Goal: Task Accomplishment & Management: Manage account settings

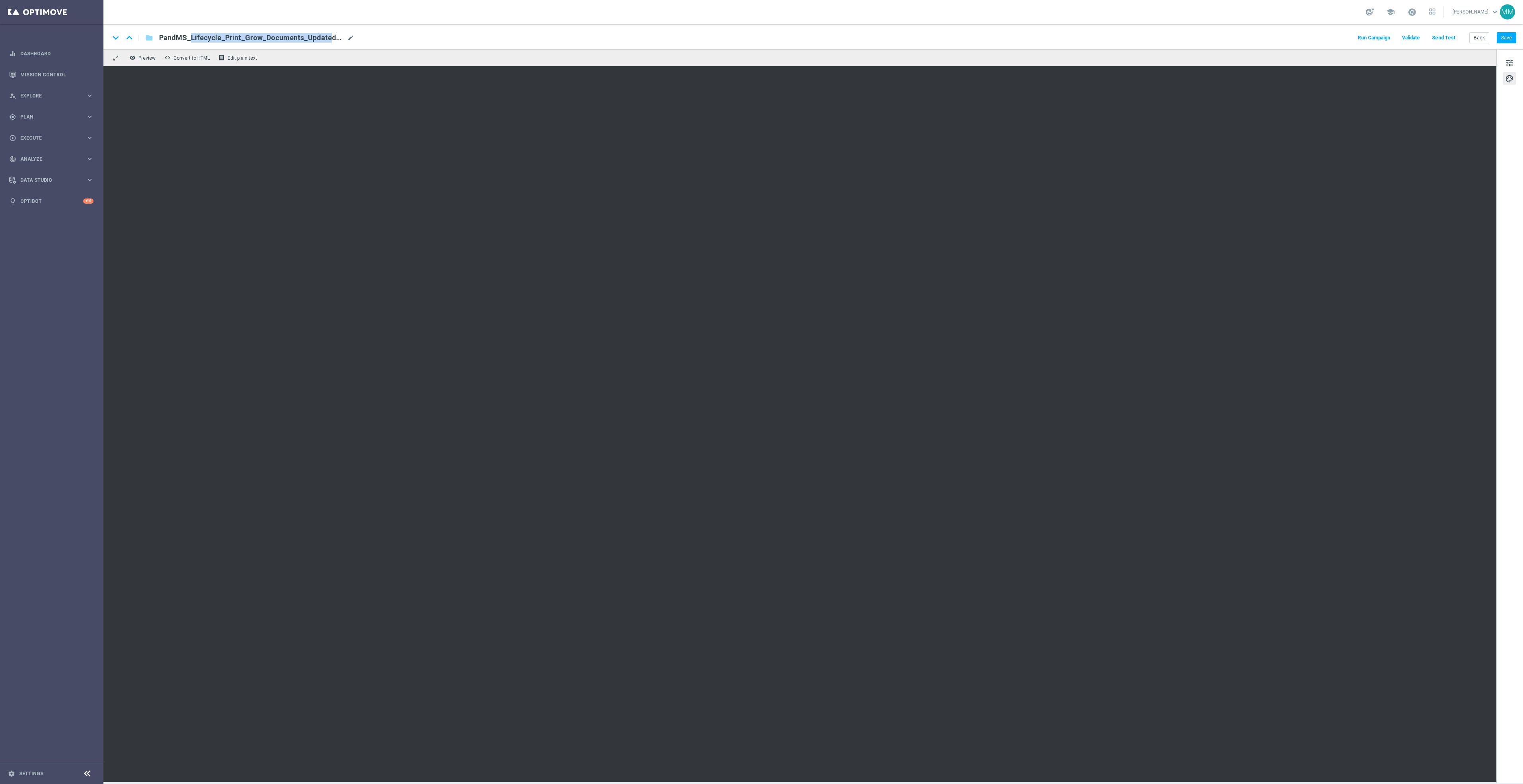
drag, startPoint x: 296, startPoint y: 40, endPoint x: 159, endPoint y: 36, distance: 137.1
click at [159, 36] on span "PandMS_Lifecycle_Print_Grow_Documents_UpdatedOct2025" at bounding box center [251, 38] width 185 height 10
drag, startPoint x: 268, startPoint y: 37, endPoint x: 160, endPoint y: 34, distance: 108.0
click at [160, 34] on input "PandMS_Lifecycle_Print_Grow_Documents_UpdatedOct2025" at bounding box center [257, 37] width 197 height 10
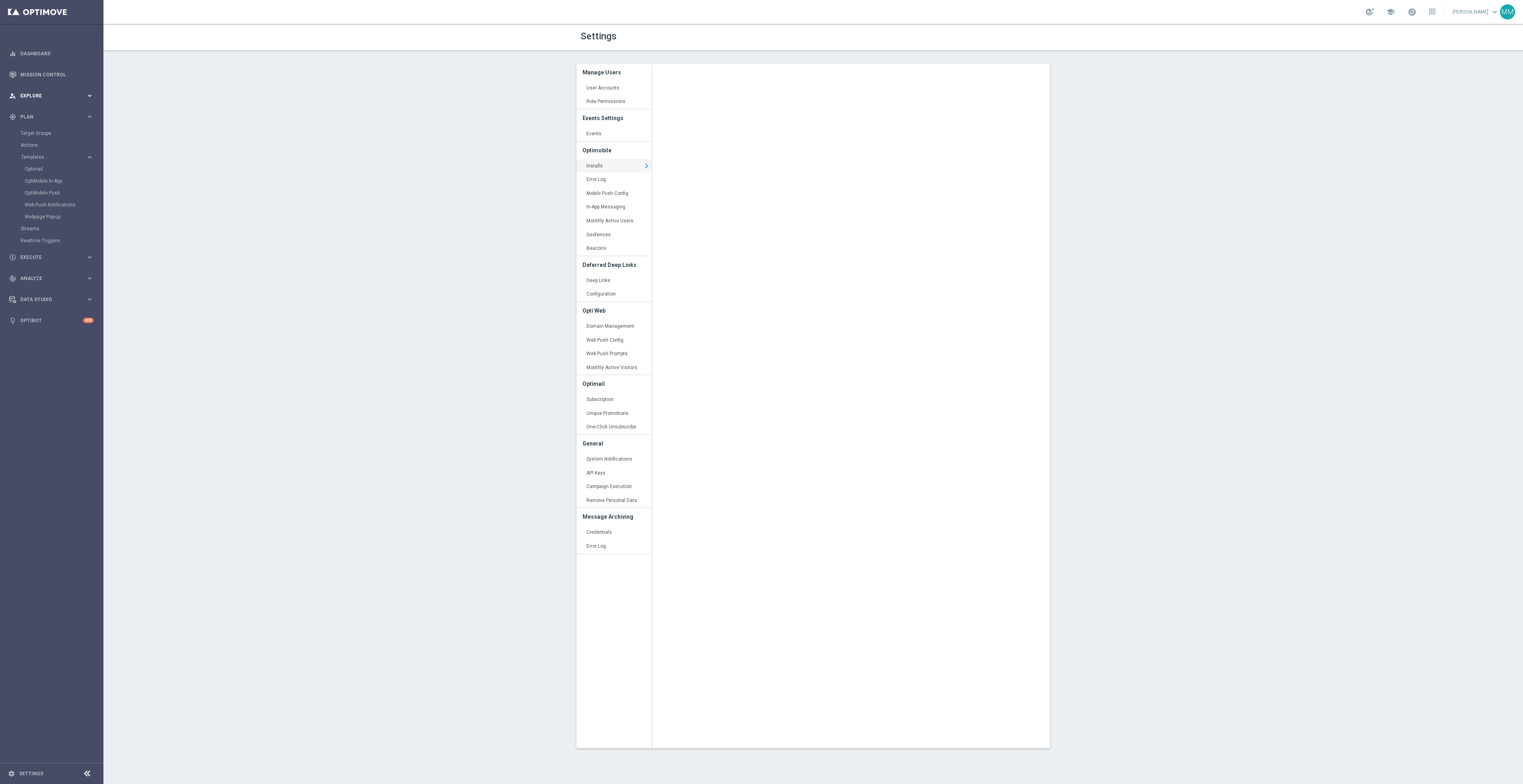
click at [52, 96] on span "Explore" at bounding box center [53, 96] width 65 height 5
click at [43, 212] on span "Plan" at bounding box center [53, 212] width 65 height 5
click at [34, 226] on link "Streams" at bounding box center [51, 229] width 62 height 7
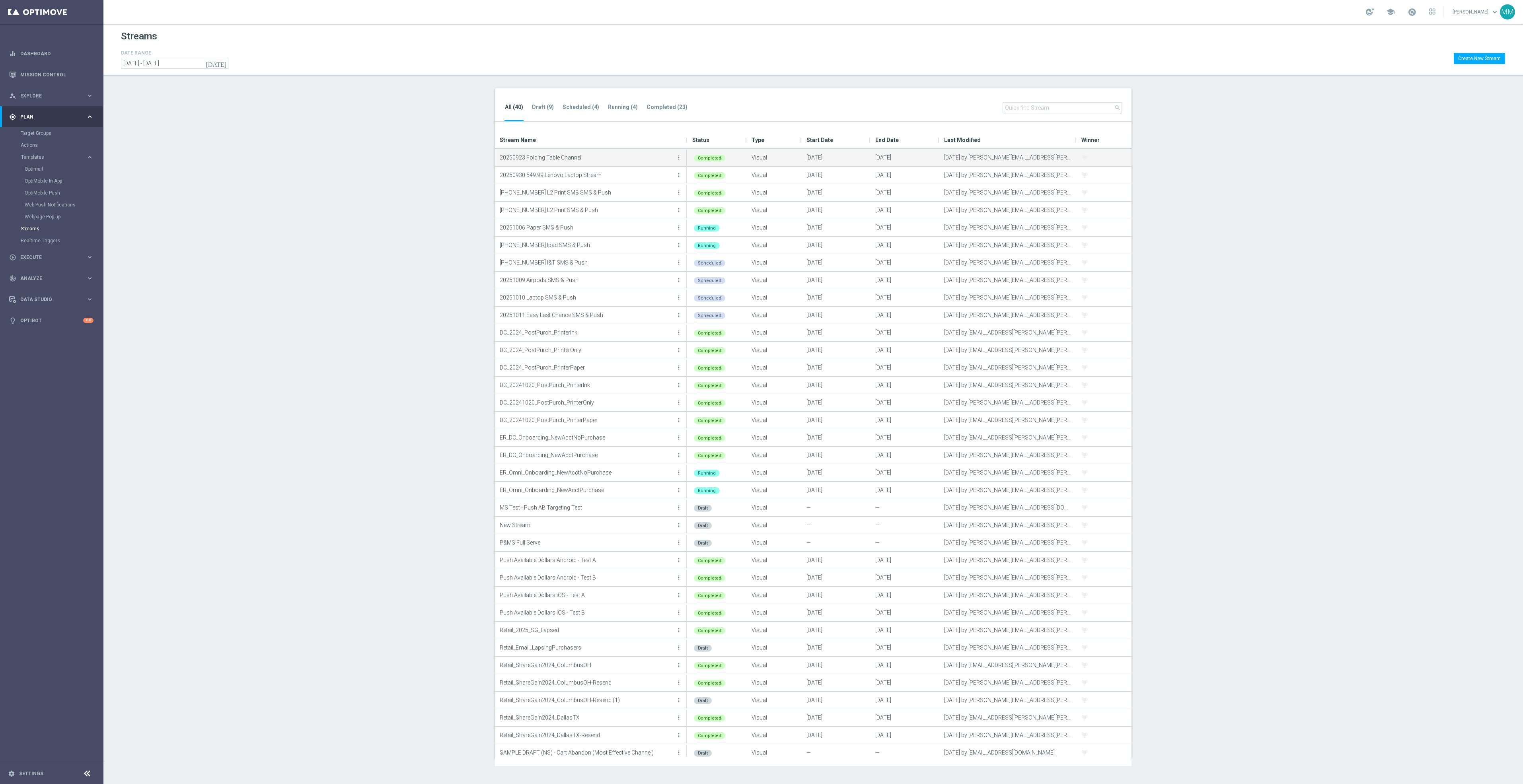
click at [569, 157] on p "20250923 Folding Table Channel" at bounding box center [587, 158] width 174 height 12
click at [678, 158] on icon "more_vert" at bounding box center [678, 157] width 7 height 7
click at [629, 190] on span "View" at bounding box center [628, 192] width 11 height 5
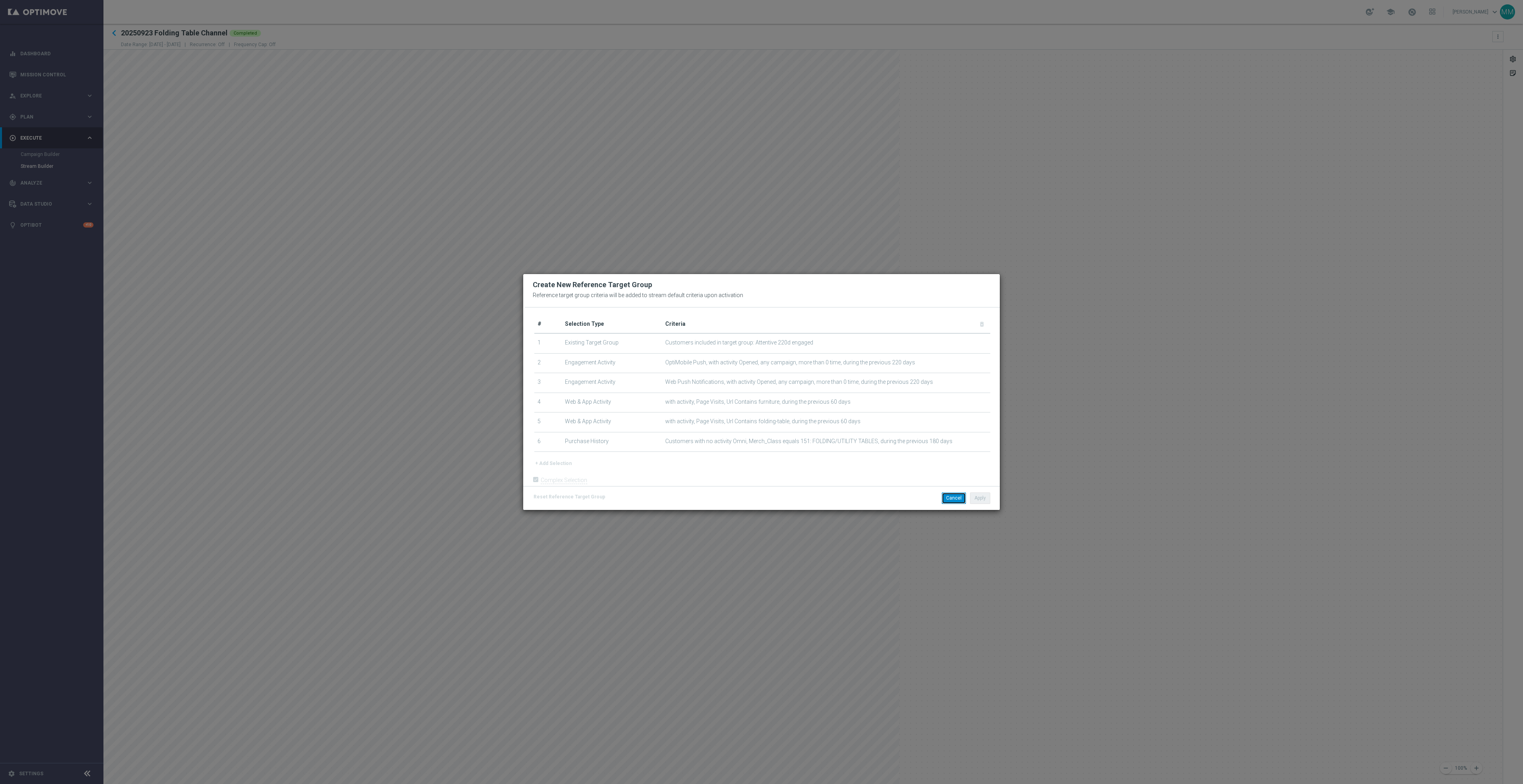
click at [951, 498] on button "Cancel" at bounding box center [954, 498] width 24 height 11
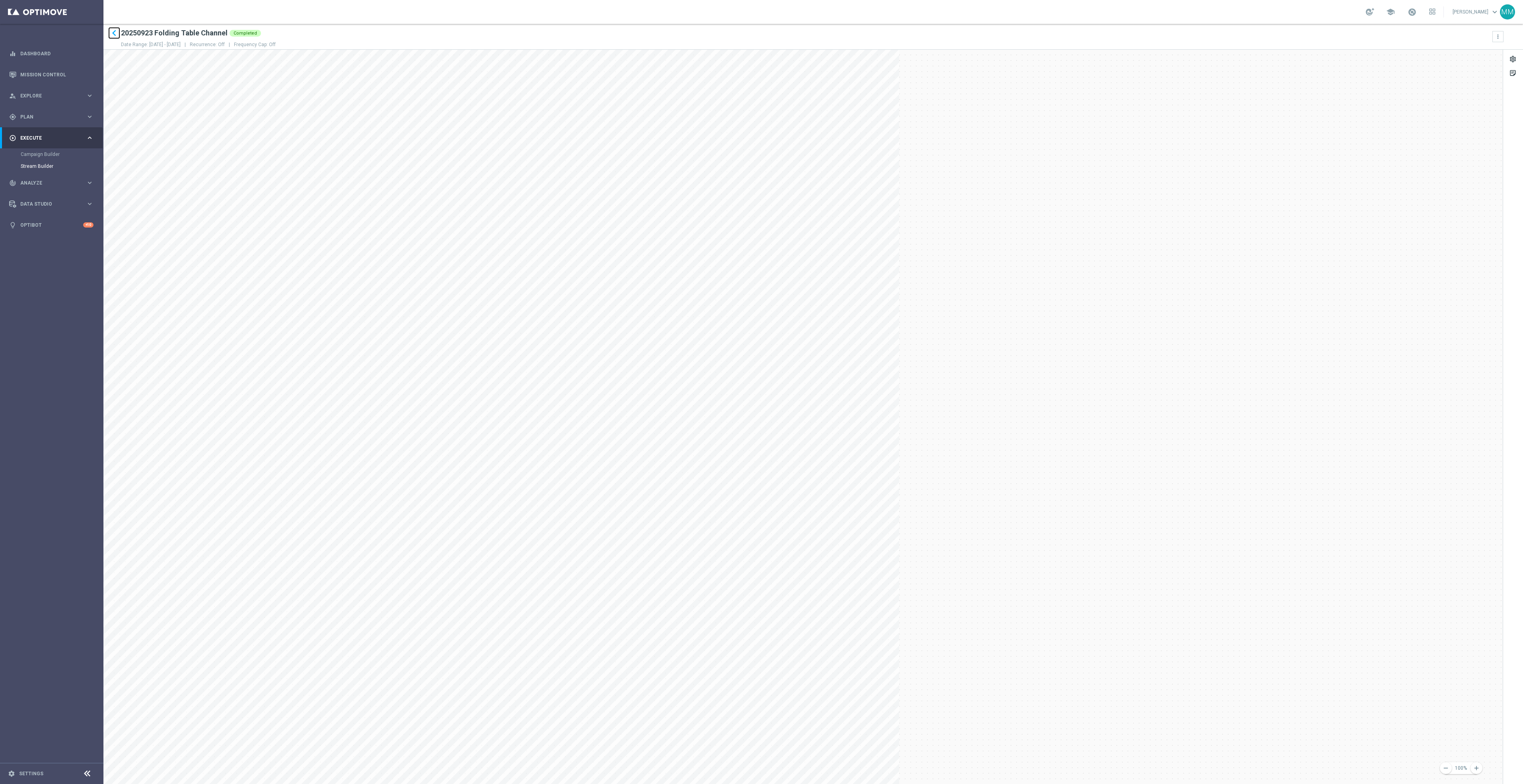
click at [114, 34] on icon "keyboard_arrow_left" at bounding box center [114, 33] width 12 height 12
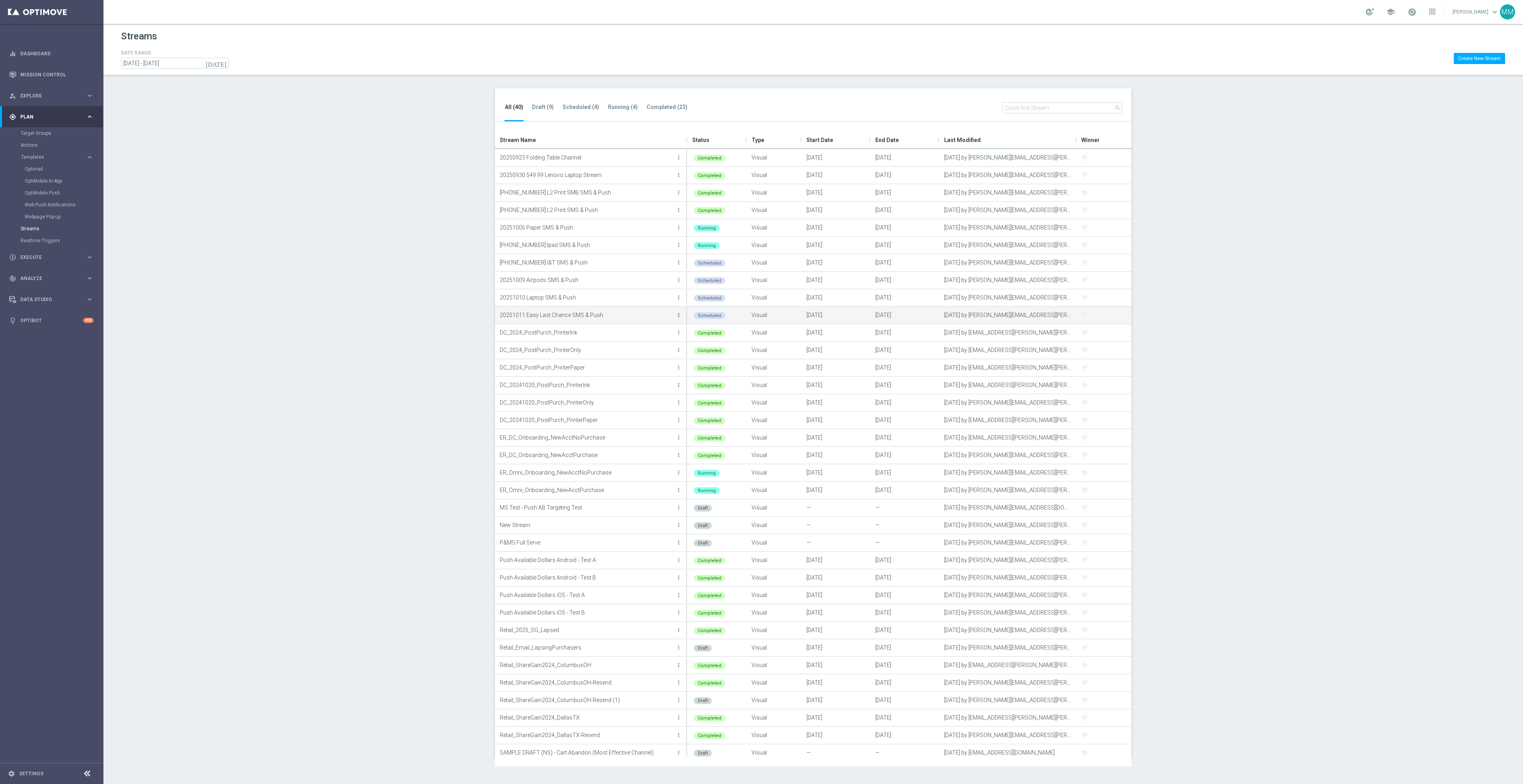
click at [678, 314] on icon "more_vert" at bounding box center [678, 315] width 7 height 7
click at [537, 313] on p "20251011 Easy Last Chance SMS & Push" at bounding box center [587, 315] width 174 height 12
click at [553, 313] on p "20251011 Easy Last Chance SMS & Push" at bounding box center [587, 315] width 174 height 12
click at [679, 317] on icon "more_vert" at bounding box center [678, 315] width 7 height 7
click at [384, 109] on section "All (40) Draft (9) Scheduled (4) Running (4) Completed (23) search Drag here to…" at bounding box center [813, 423] width 1419 height 670
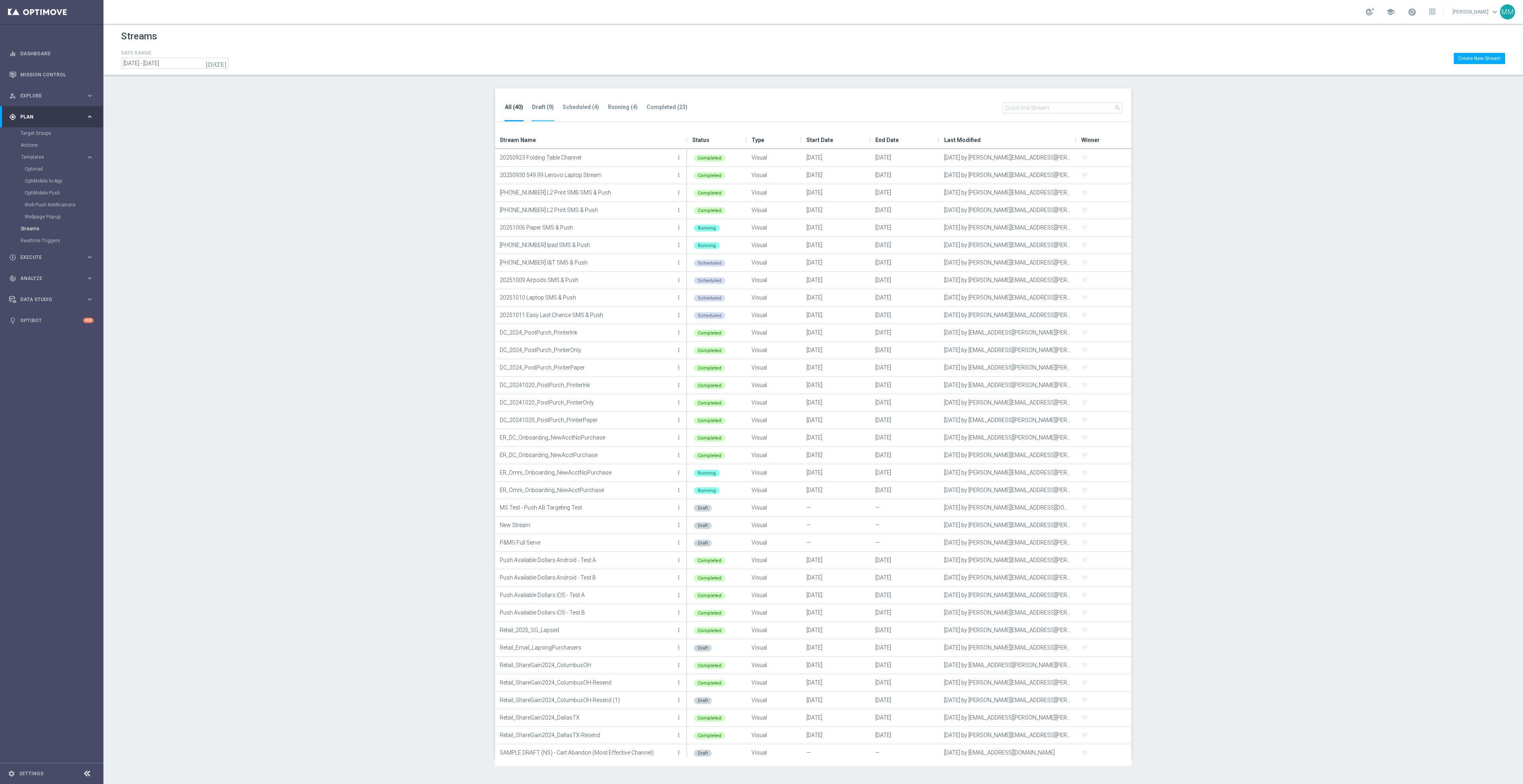
click at [531, 103] on li "Draft (9)" at bounding box center [543, 112] width 23 height 19
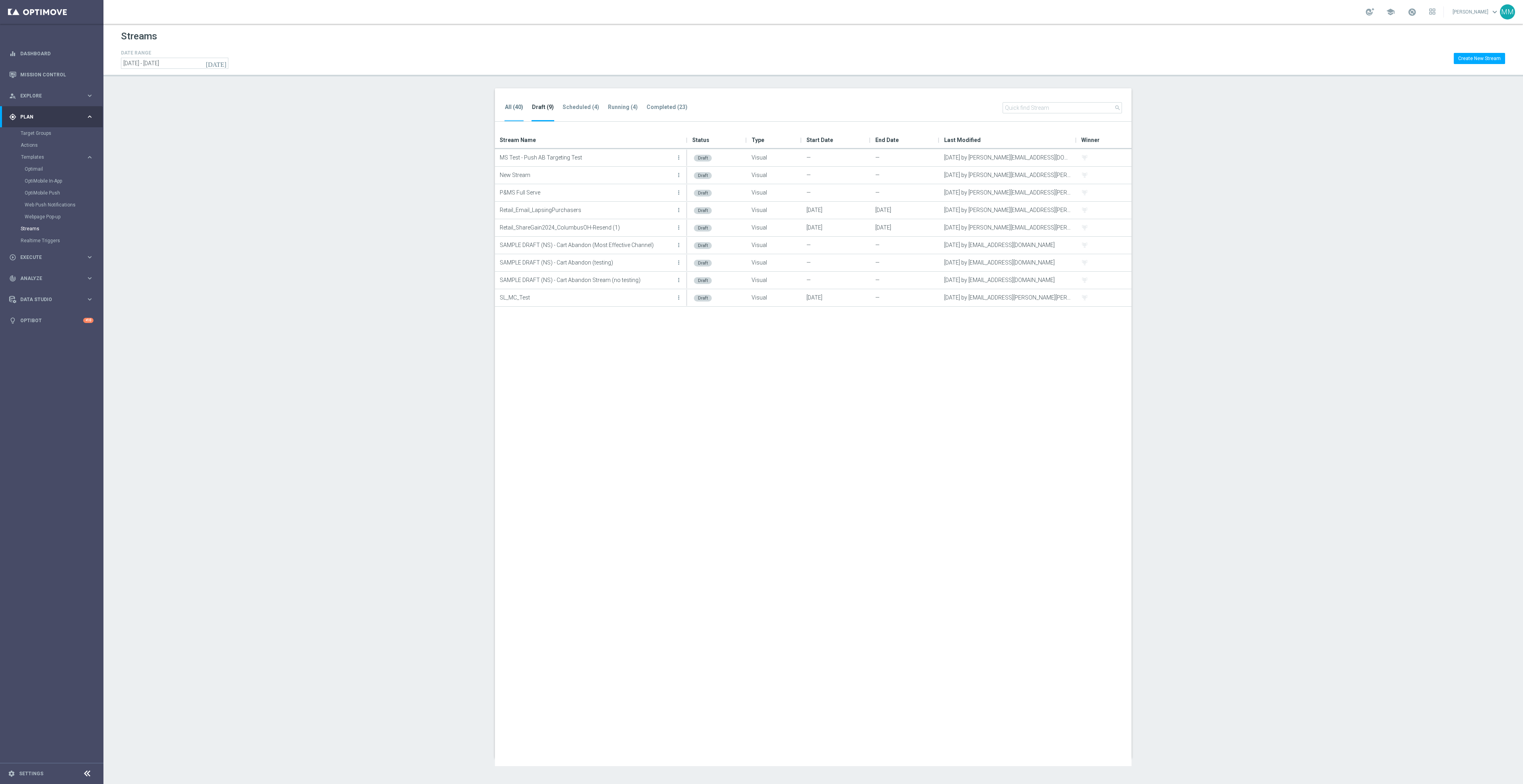
click at [518, 112] on li "All (40)" at bounding box center [514, 112] width 19 height 19
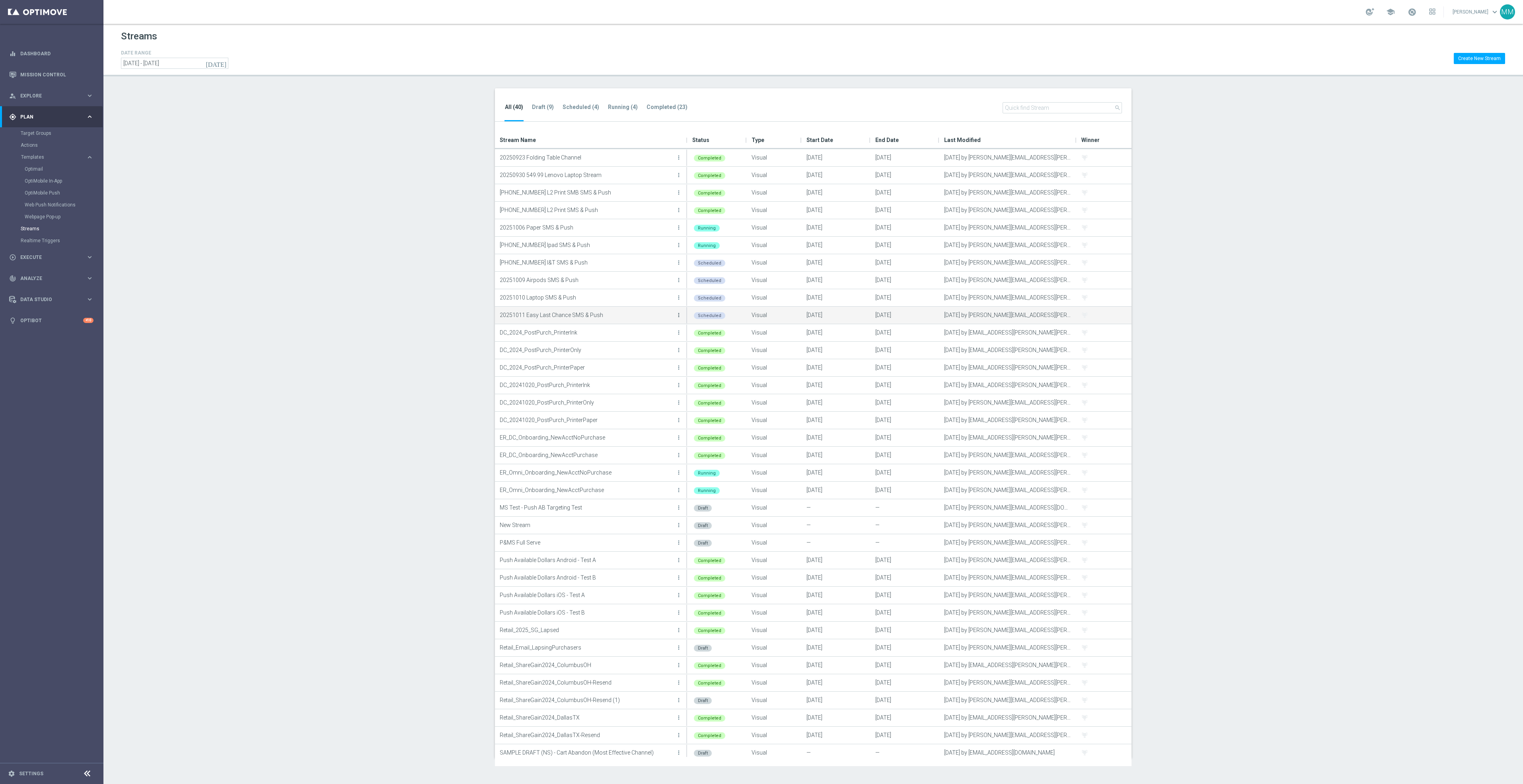
click at [678, 317] on icon "more_vert" at bounding box center [678, 315] width 7 height 7
click at [665, 358] on div "Duplicate" at bounding box center [647, 361] width 48 height 5
click at [678, 334] on icon "more_vert" at bounding box center [678, 332] width 7 height 7
click at [652, 341] on div "Edit" at bounding box center [647, 341] width 48 height 5
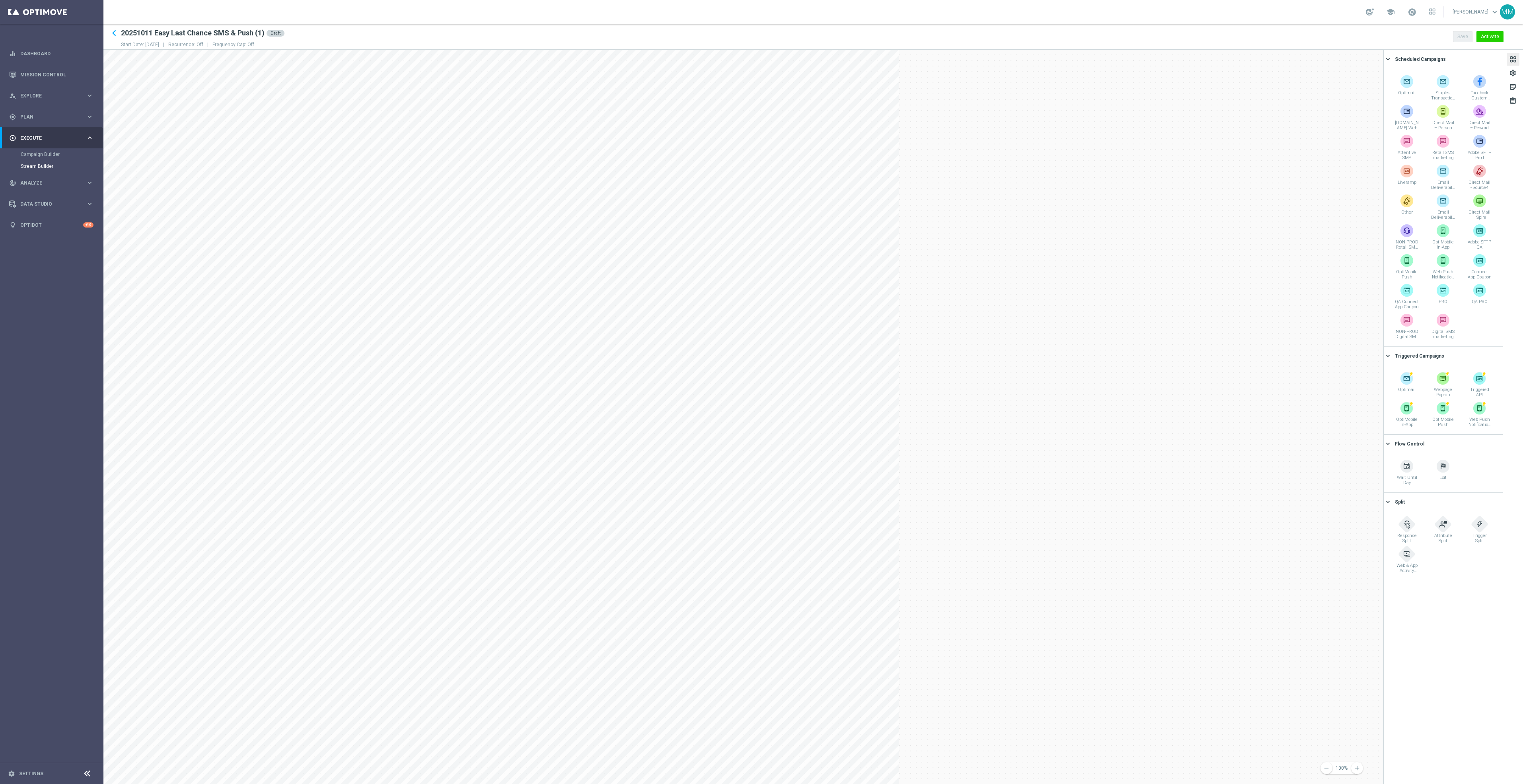
click at [259, 32] on h2 "20251011 Easy Last Chance SMS & Push (1)" at bounding box center [193, 33] width 143 height 10
click at [173, 34] on h2 "20251011 Easy Last Chance SMS & Push (1)" at bounding box center [193, 33] width 143 height 10
click at [118, 34] on icon "keyboard_arrow_left" at bounding box center [114, 33] width 12 height 12
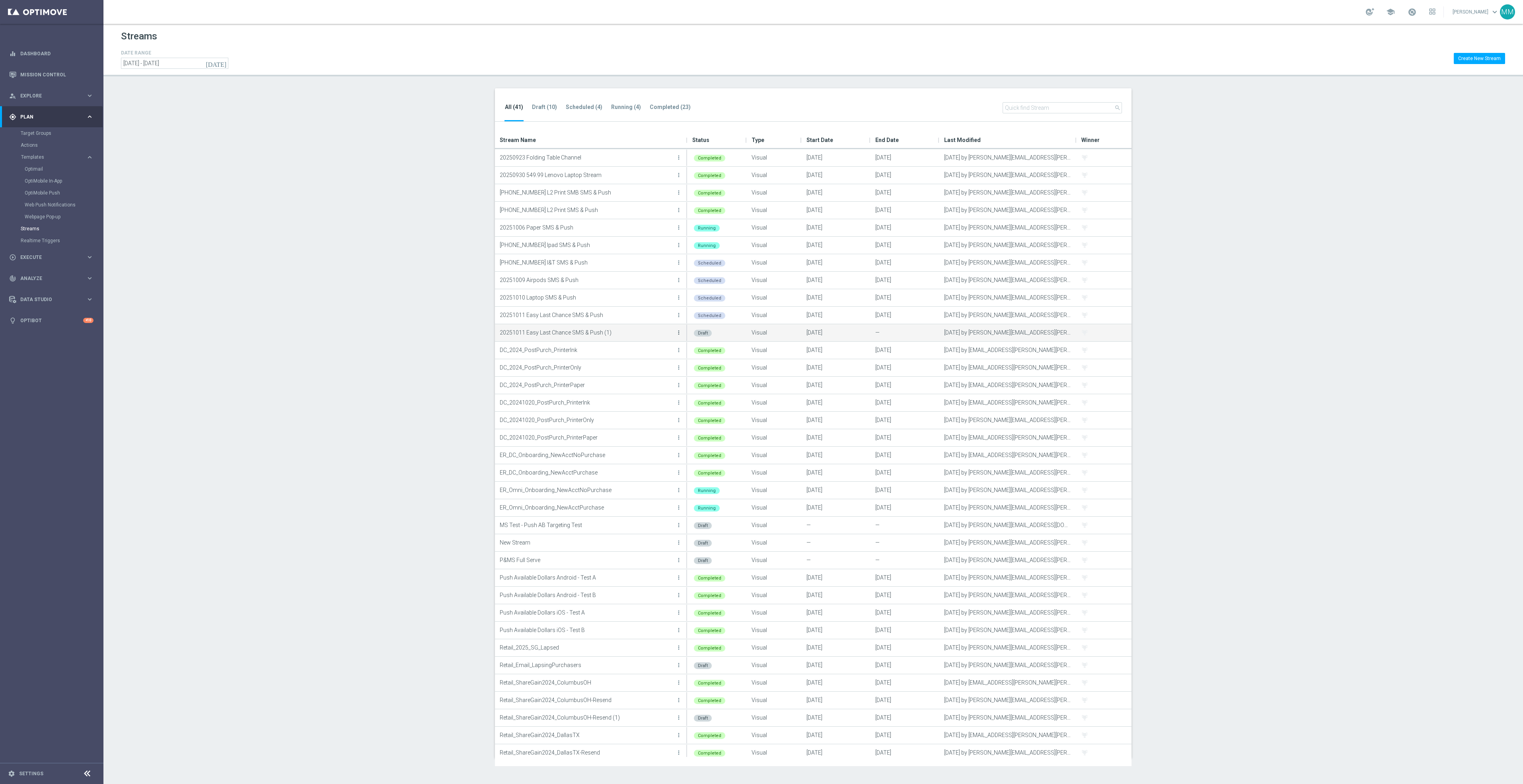
click at [677, 331] on icon "more_vert" at bounding box center [678, 332] width 7 height 7
click at [667, 336] on div "create Edit" at bounding box center [642, 341] width 64 height 11
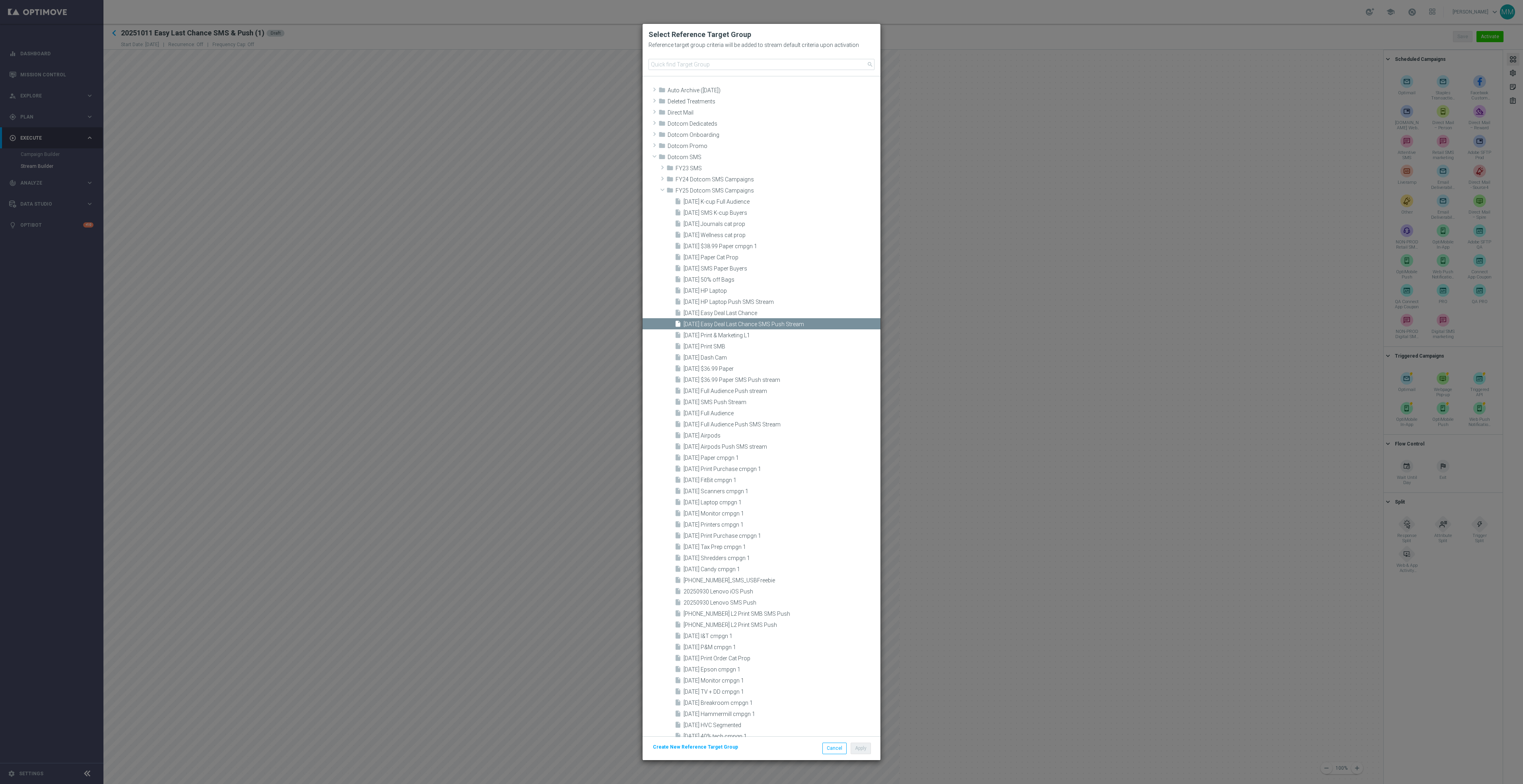
click at [533, 100] on modal-container "Select Reference Target Group Reference target group criteria will be added to …" at bounding box center [761, 392] width 1523 height 784
click at [294, 117] on modal-container "Select Reference Target Group Reference target group criteria will be added to …" at bounding box center [761, 392] width 1523 height 784
click at [830, 749] on button "Cancel" at bounding box center [834, 748] width 24 height 11
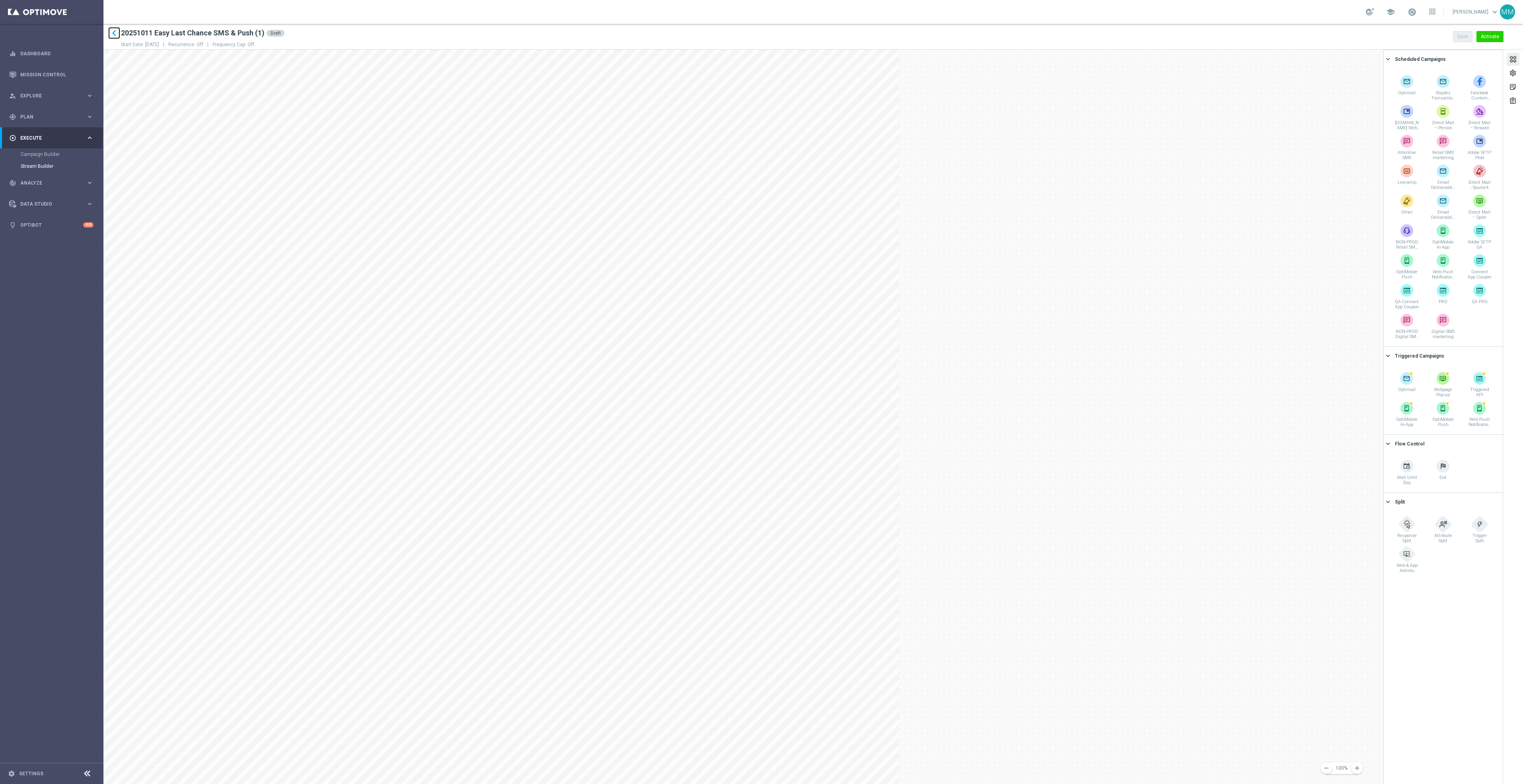
click at [113, 32] on icon "keyboard_arrow_left" at bounding box center [114, 33] width 12 height 12
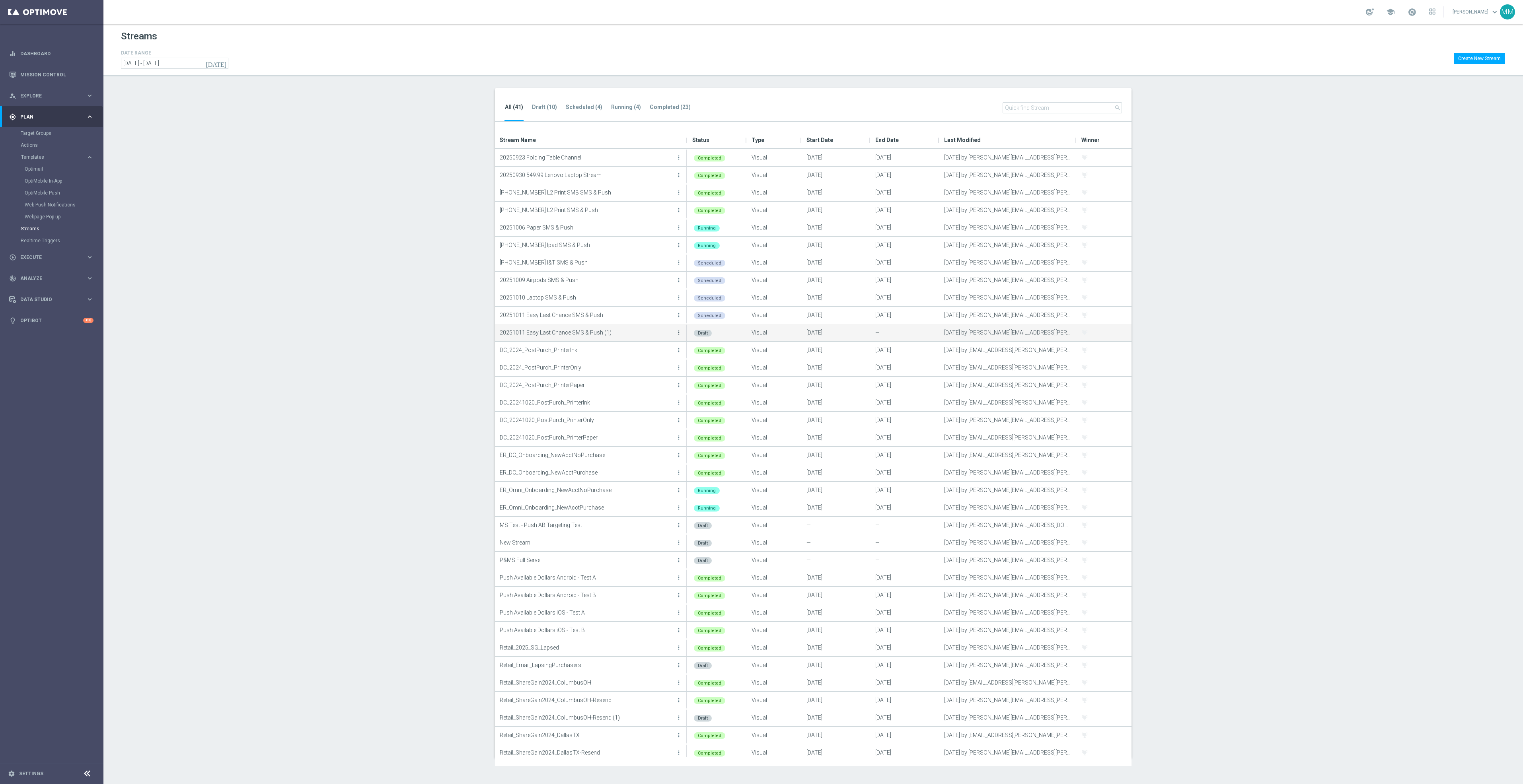
click at [677, 332] on icon "more_vert" at bounding box center [678, 332] width 7 height 7
click at [658, 355] on div "Delete" at bounding box center [647, 352] width 48 height 5
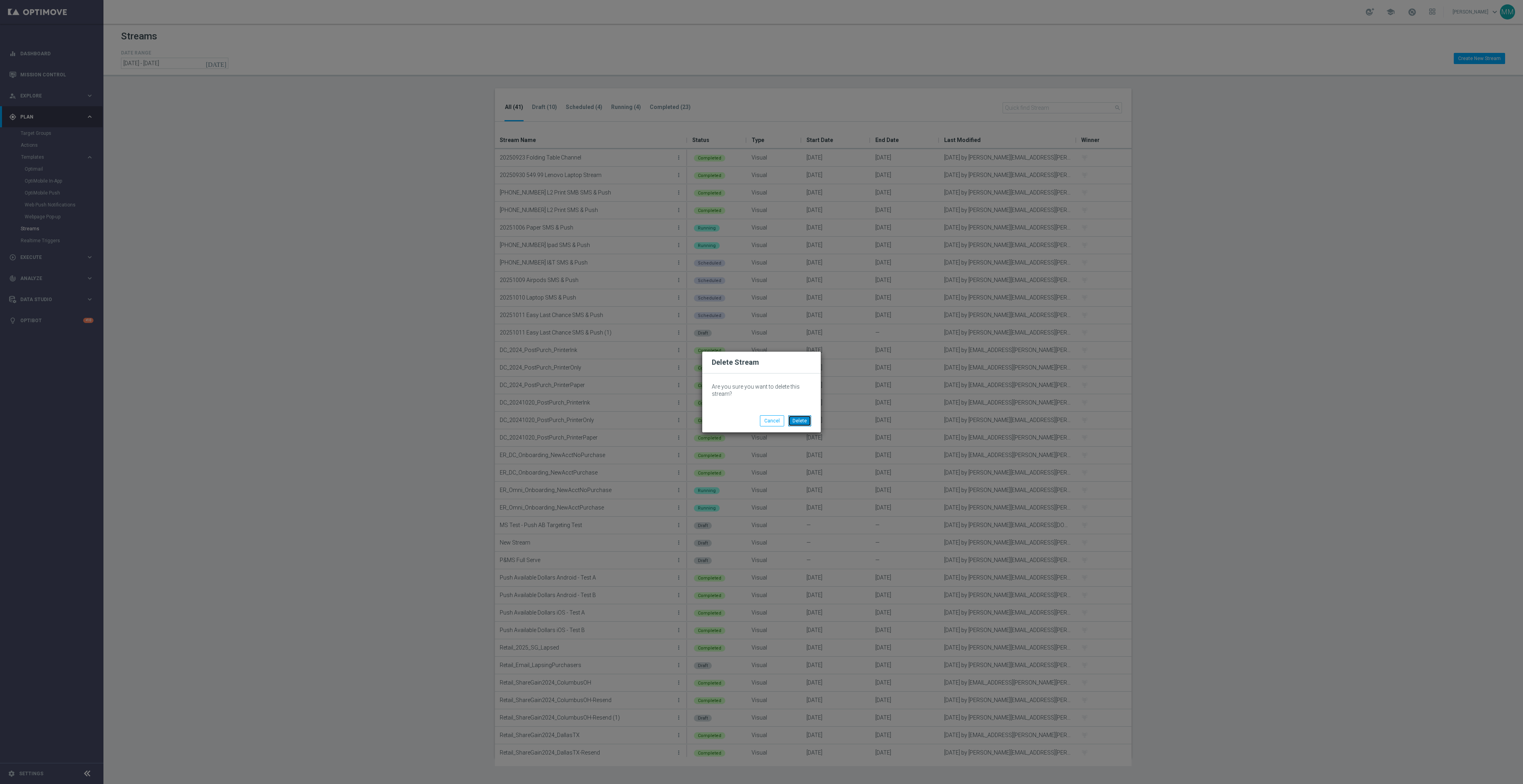
click at [806, 420] on button "Delete" at bounding box center [800, 420] width 23 height 11
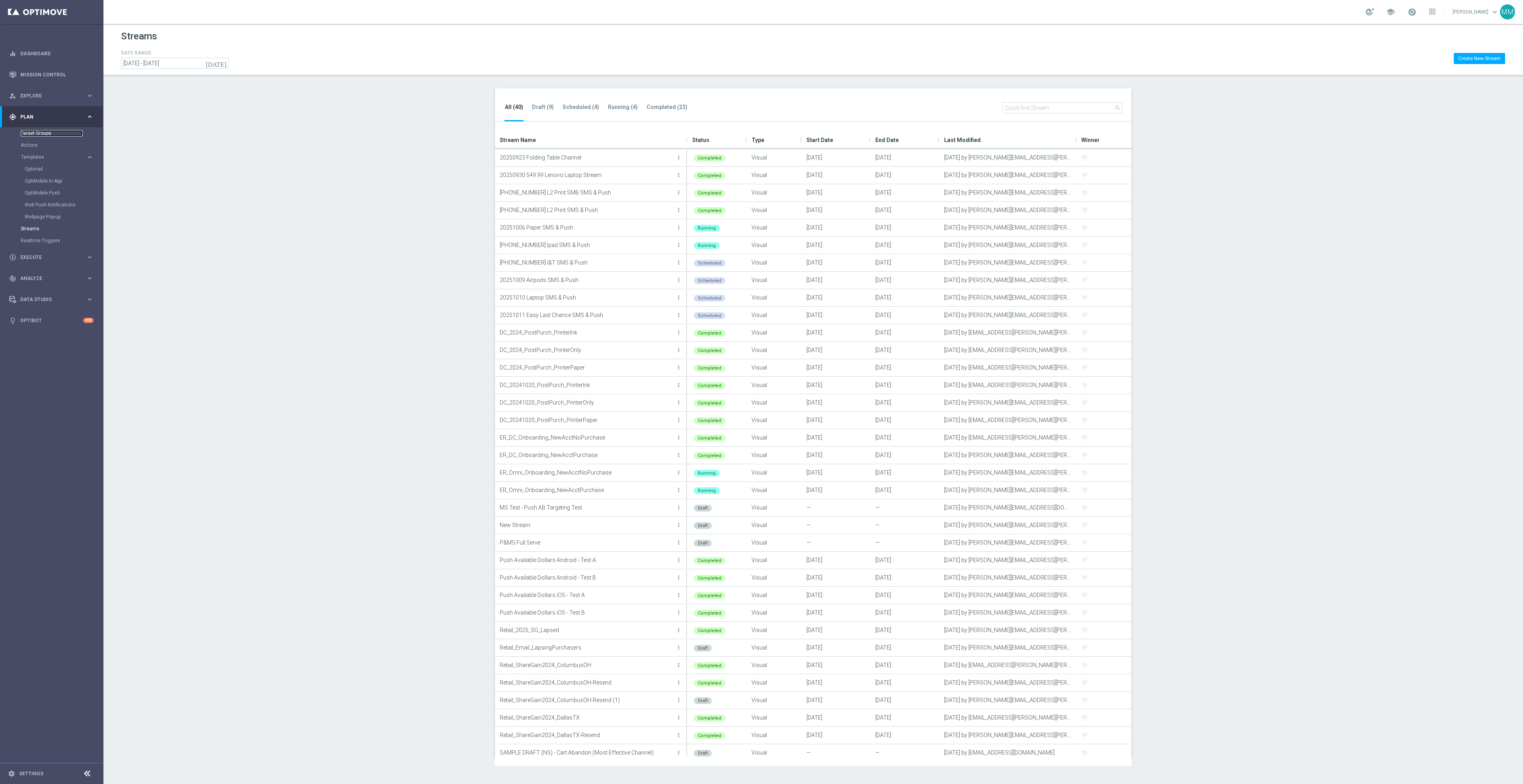
click at [42, 131] on link "Target Groups" at bounding box center [51, 133] width 62 height 7
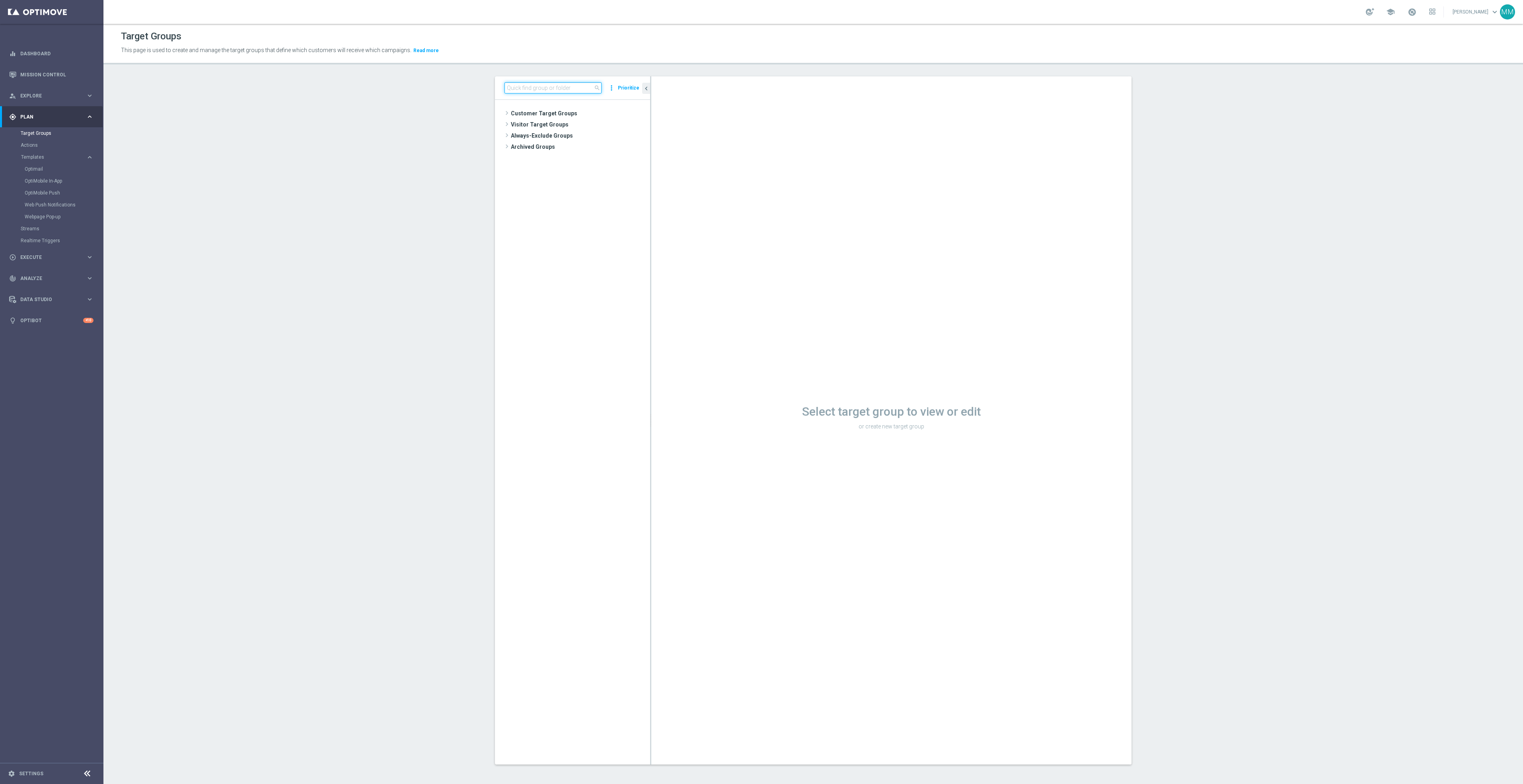
click at [536, 87] on input at bounding box center [553, 88] width 97 height 11
click at [512, 88] on input "2021016" at bounding box center [553, 88] width 97 height 11
click at [543, 86] on input "20251016" at bounding box center [553, 88] width 97 height 11
type input "20251016"
click at [594, 85] on span "close" at bounding box center [597, 88] width 7 height 7
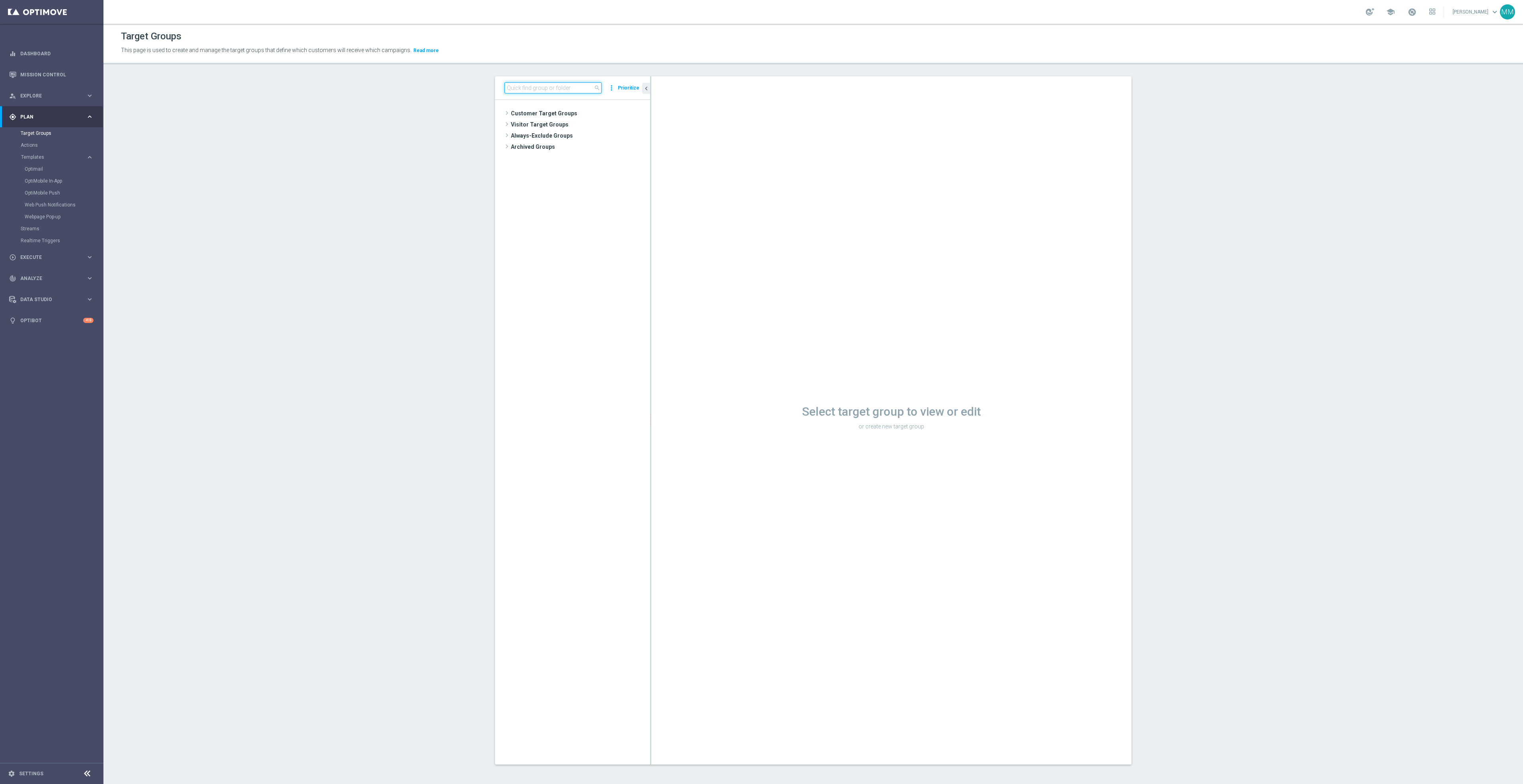
click at [573, 85] on input at bounding box center [553, 88] width 97 height 11
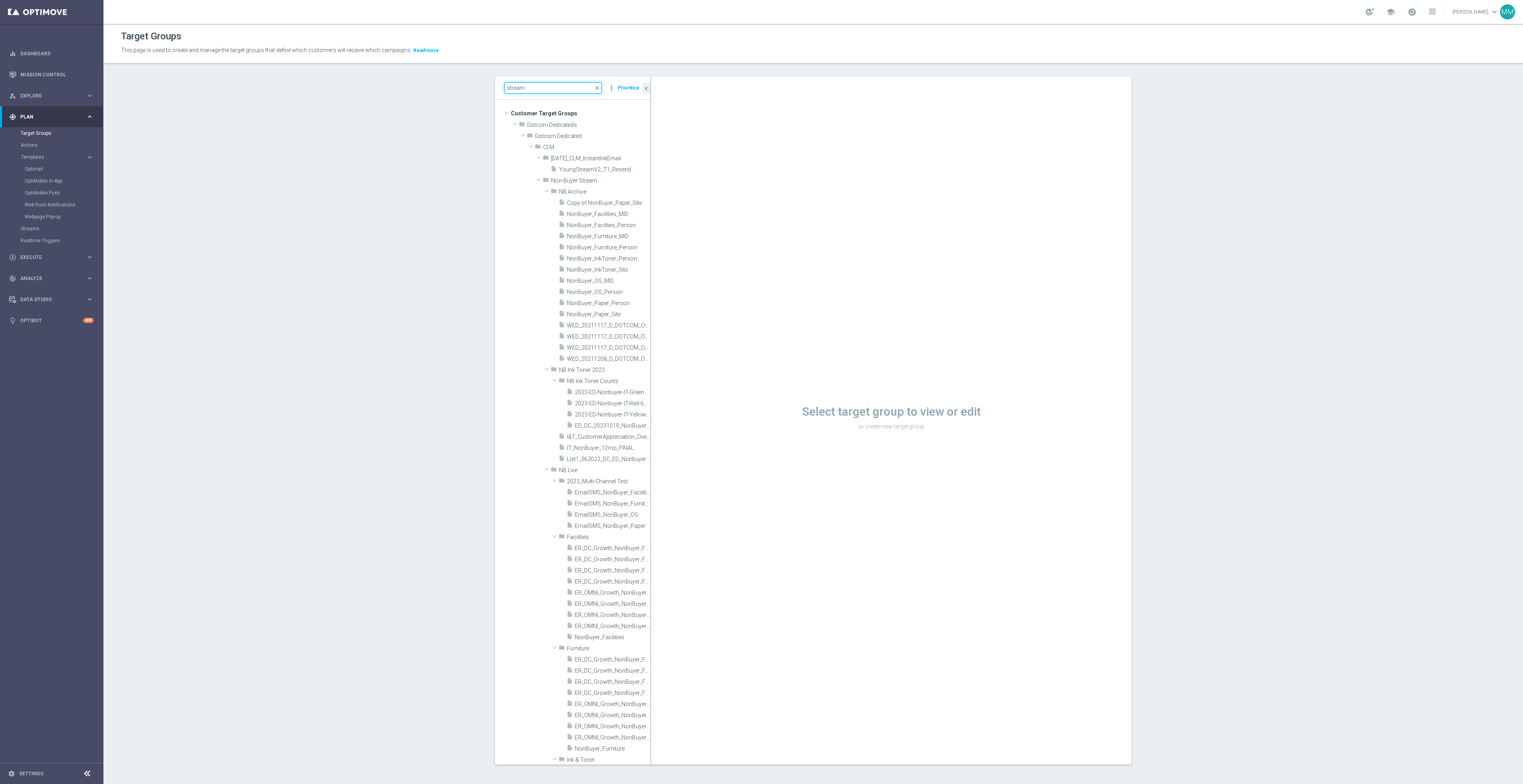
type input "stream"
click at [49, 74] on link "Mission Control" at bounding box center [57, 74] width 73 height 21
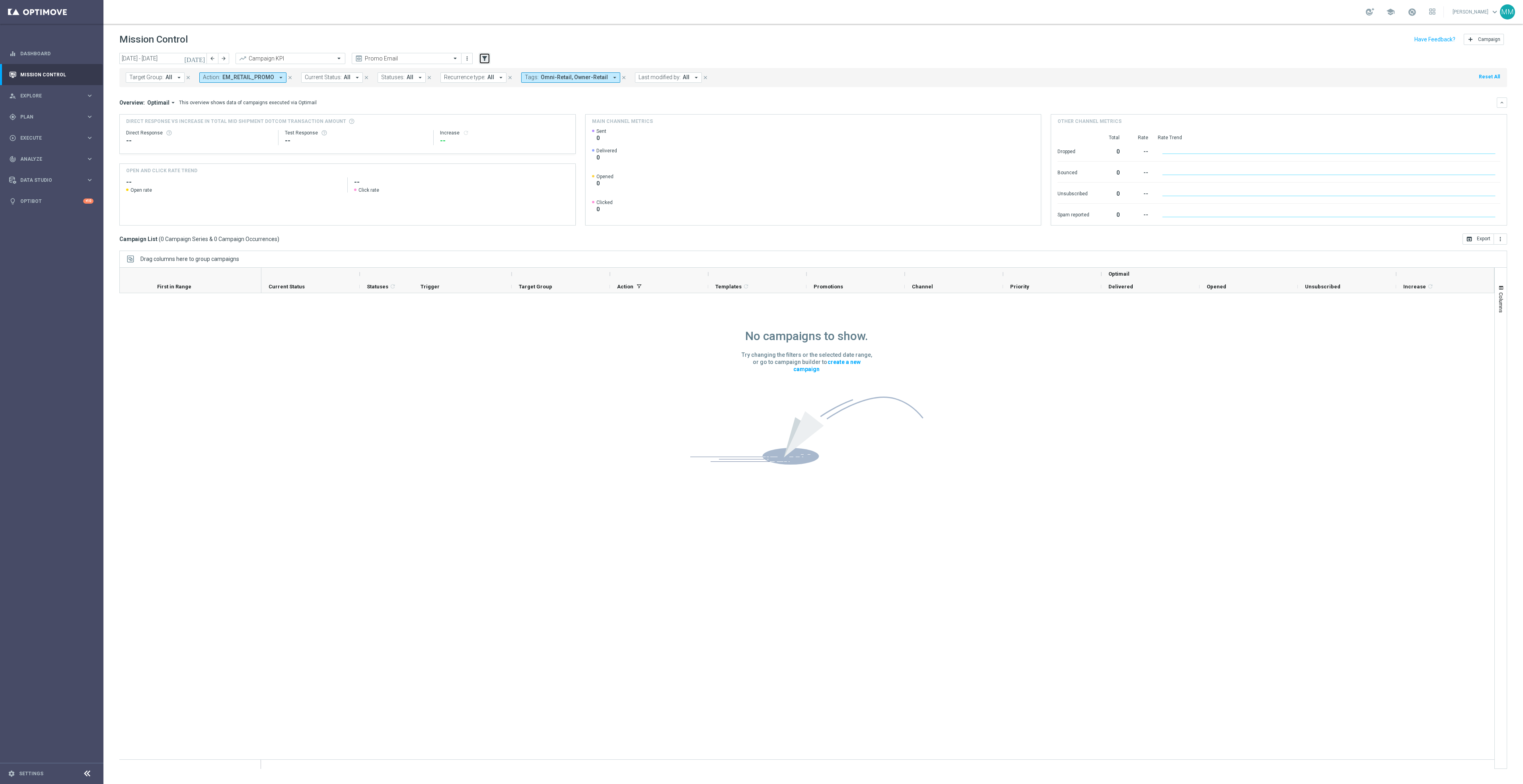
click at [481, 60] on icon "filter_alt" at bounding box center [485, 59] width 7 height 7
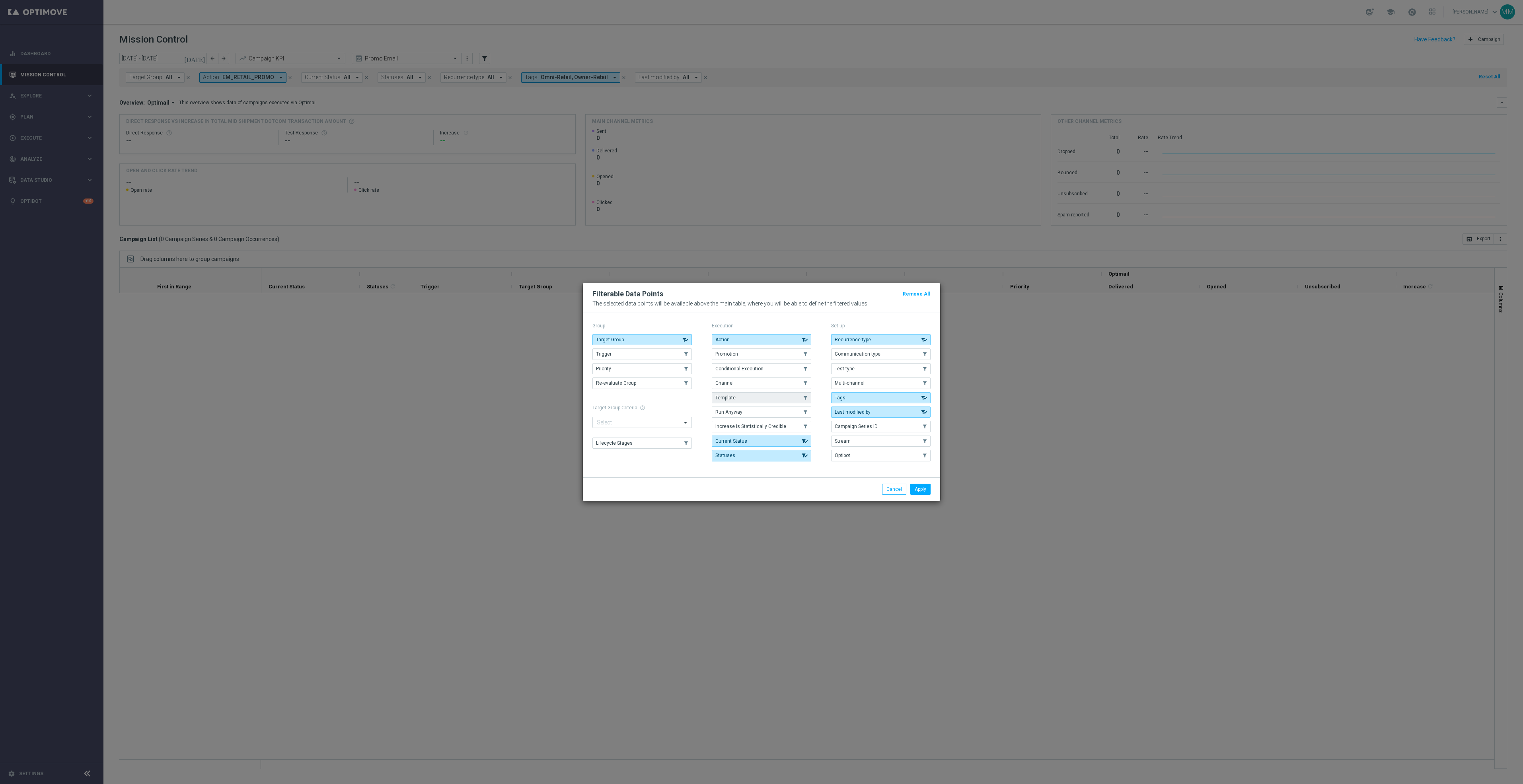
click at [759, 392] on button "Template" at bounding box center [762, 398] width 100 height 11
click at [917, 492] on button "Apply" at bounding box center [920, 489] width 20 height 11
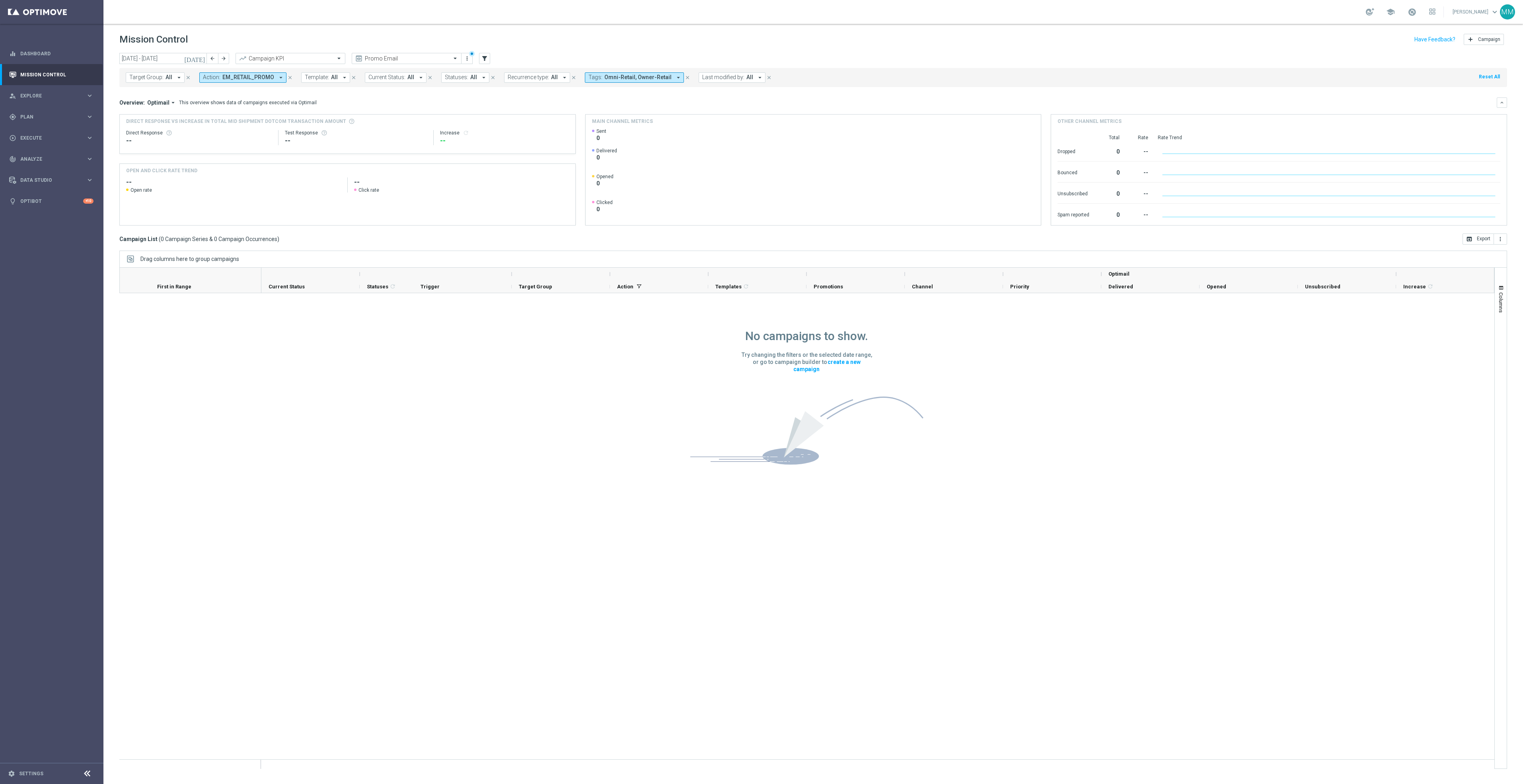
click at [287, 75] on button "close" at bounding box center [290, 77] width 7 height 9
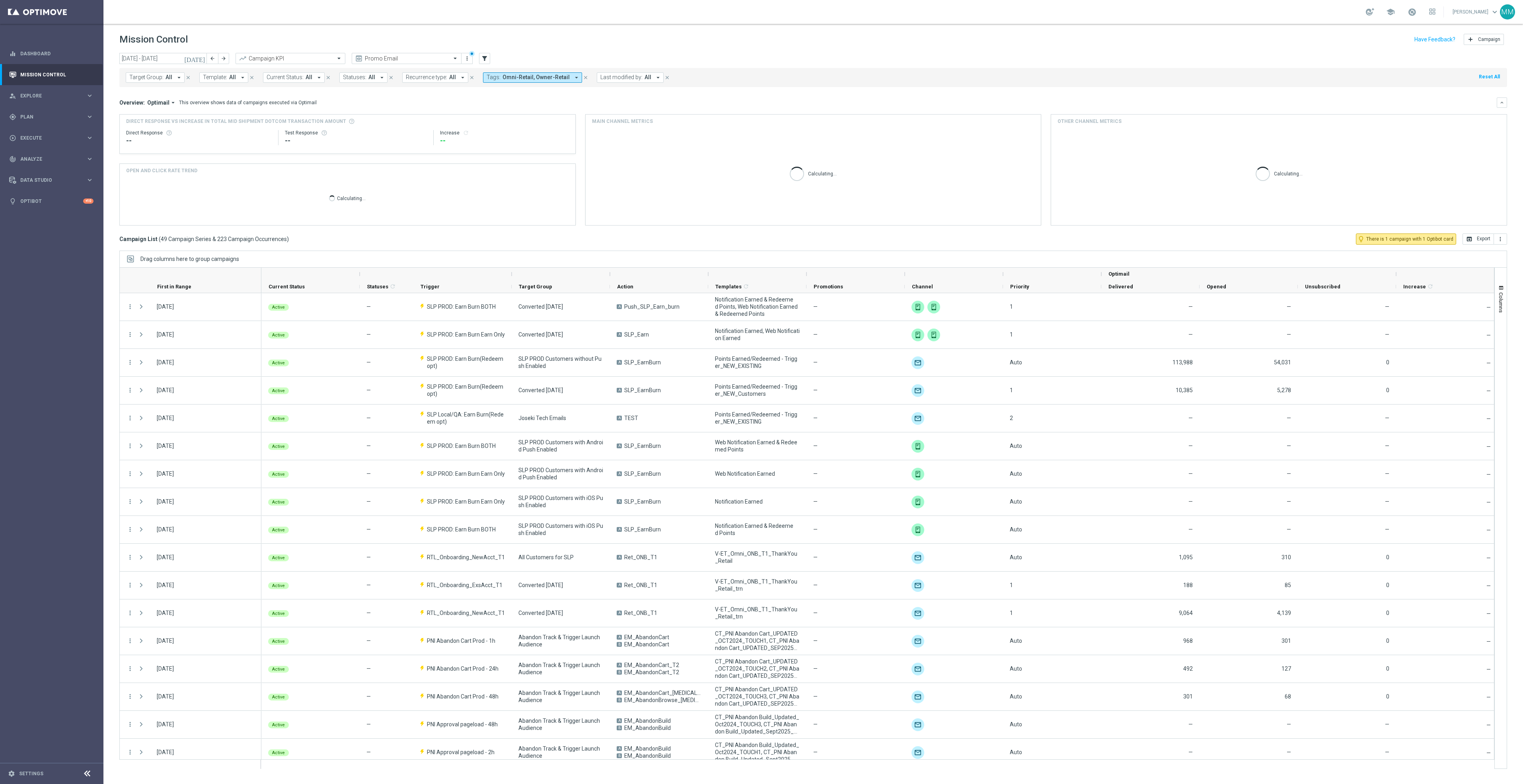
click at [241, 77] on icon "arrow_drop_down" at bounding box center [243, 77] width 7 height 7
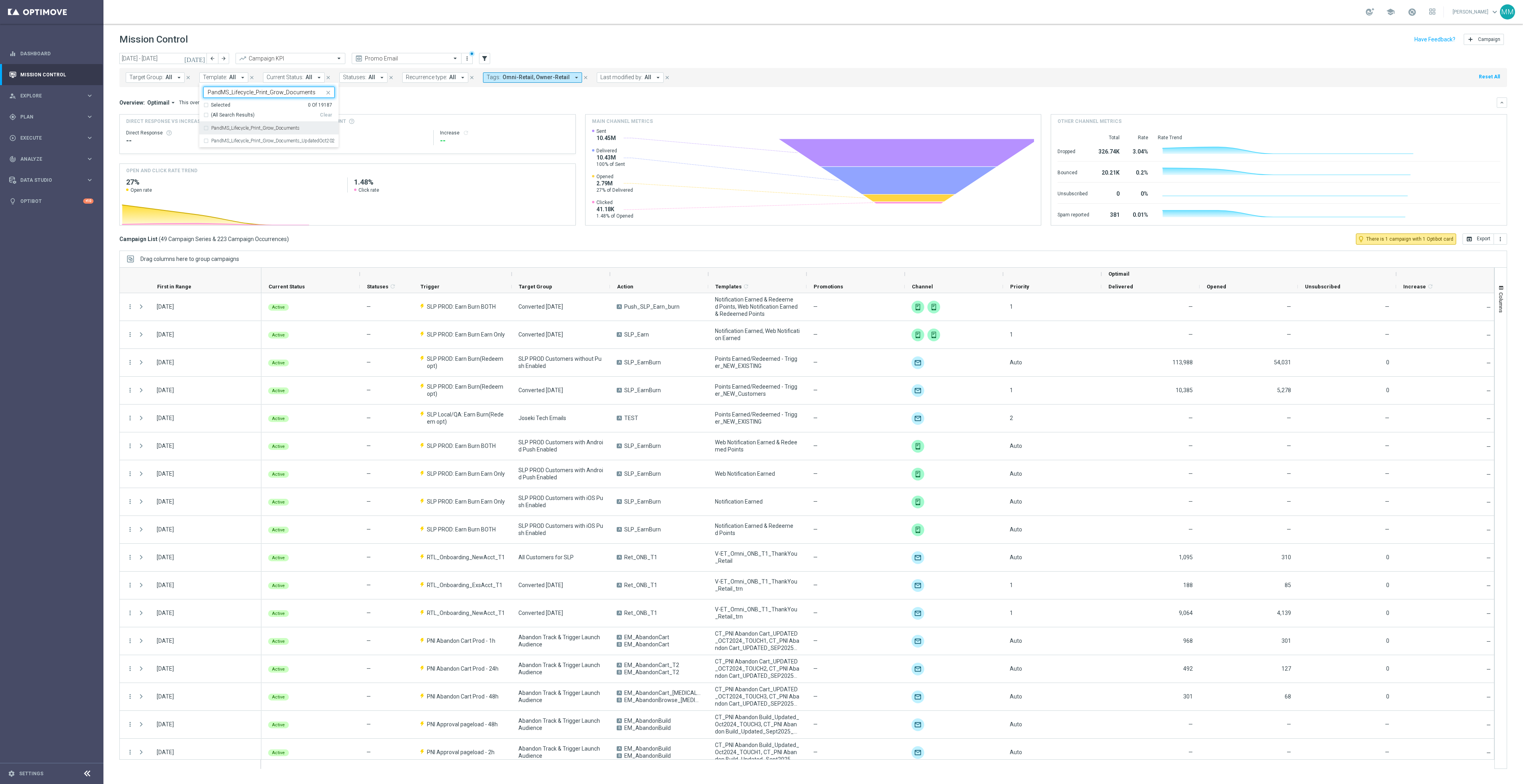
click at [257, 128] on label "PandMS_Lifecycle_Print_Grow_Documents" at bounding box center [255, 128] width 88 height 5
type input "PandMS_Lifecycle_Print_Grow_Documents"
click at [395, 103] on div "Overview: Optimail arrow_drop_down This overview shows data of campaigns execut…" at bounding box center [808, 103] width 1377 height 7
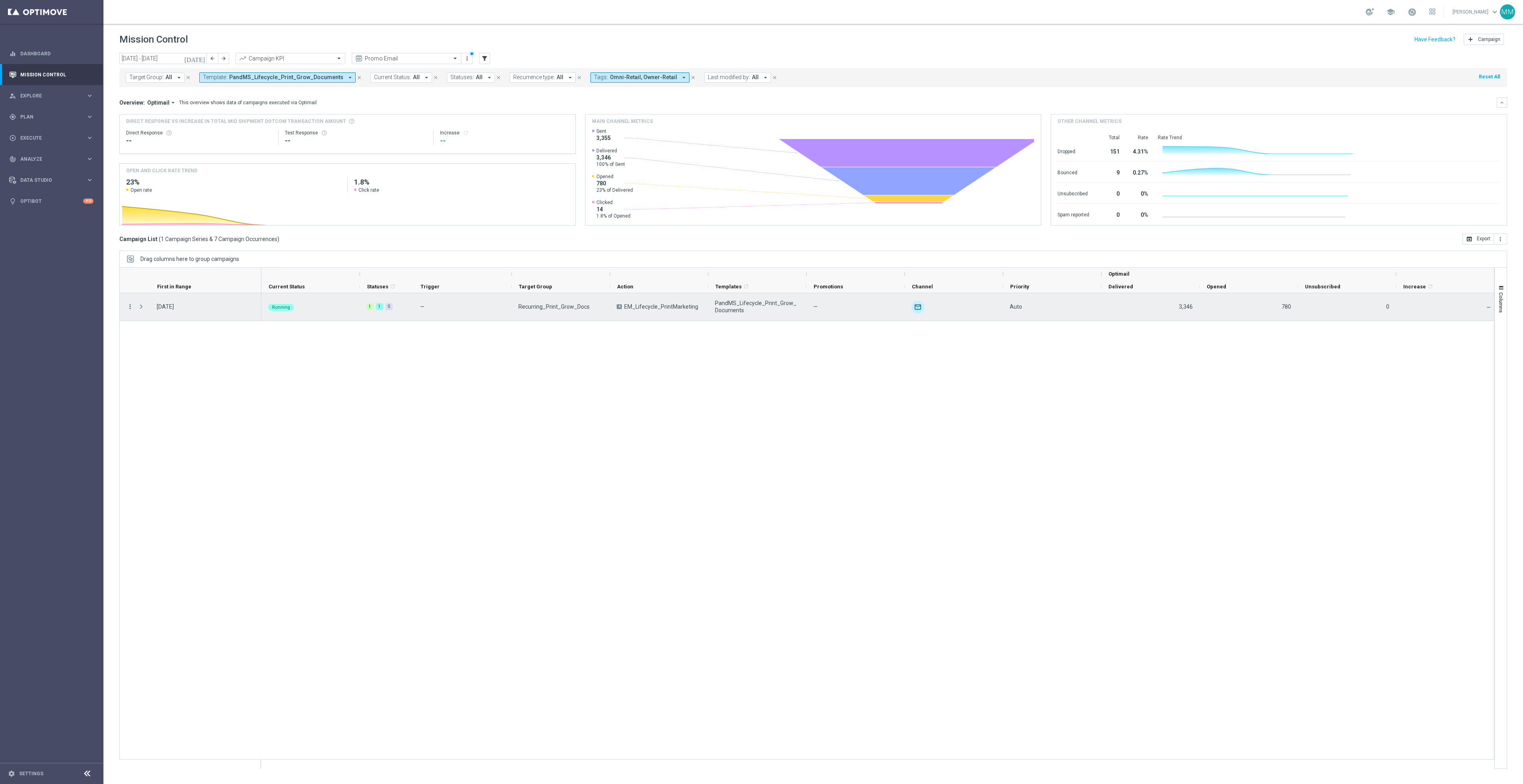
click at [129, 310] on icon "more_vert" at bounding box center [130, 307] width 7 height 7
click at [160, 369] on span "Duplicate and Edit" at bounding box center [166, 371] width 41 height 5
click at [127, 308] on icon "more_vert" at bounding box center [130, 307] width 7 height 7
click at [165, 392] on div "Delete" at bounding box center [182, 393] width 74 height 5
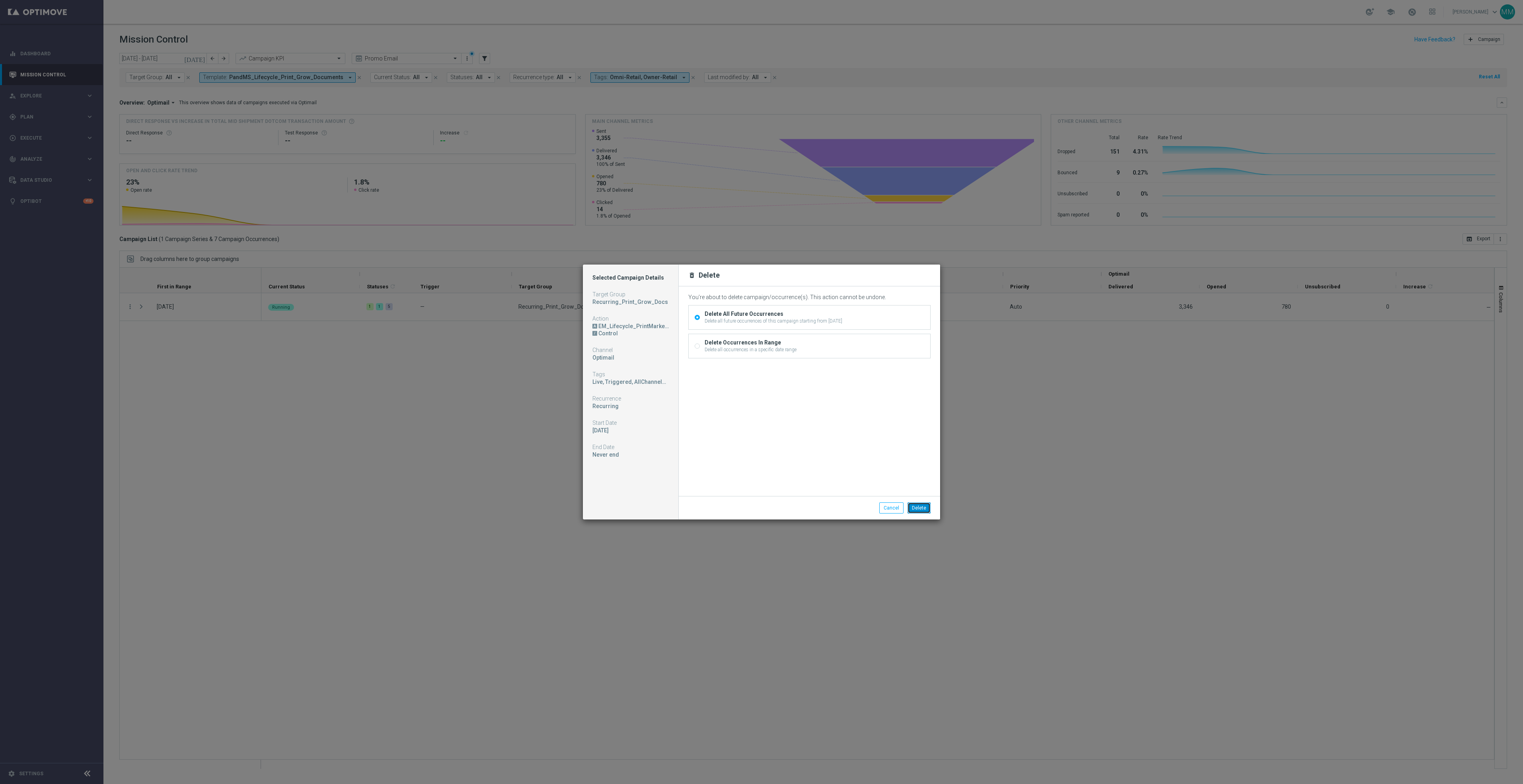
click at [924, 510] on button "Delete" at bounding box center [919, 508] width 23 height 11
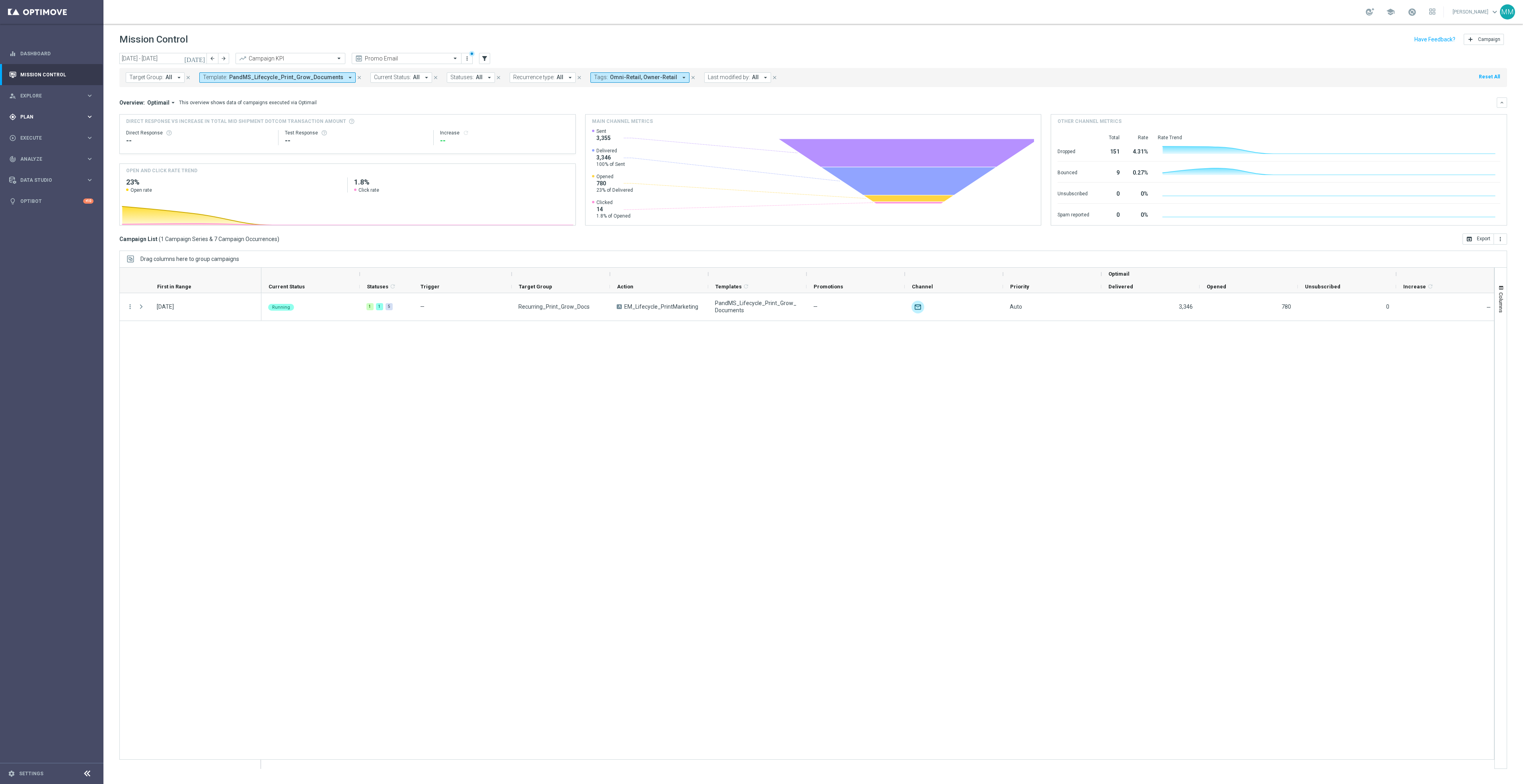
click at [59, 127] on div "gps_fixed Plan keyboard_arrow_right" at bounding box center [51, 116] width 103 height 21
click at [59, 259] on span "Execute" at bounding box center [53, 257] width 65 height 5
click at [59, 110] on div "gps_fixed Plan keyboard_arrow_right" at bounding box center [51, 116] width 103 height 21
click at [38, 230] on link "Streams" at bounding box center [51, 229] width 62 height 7
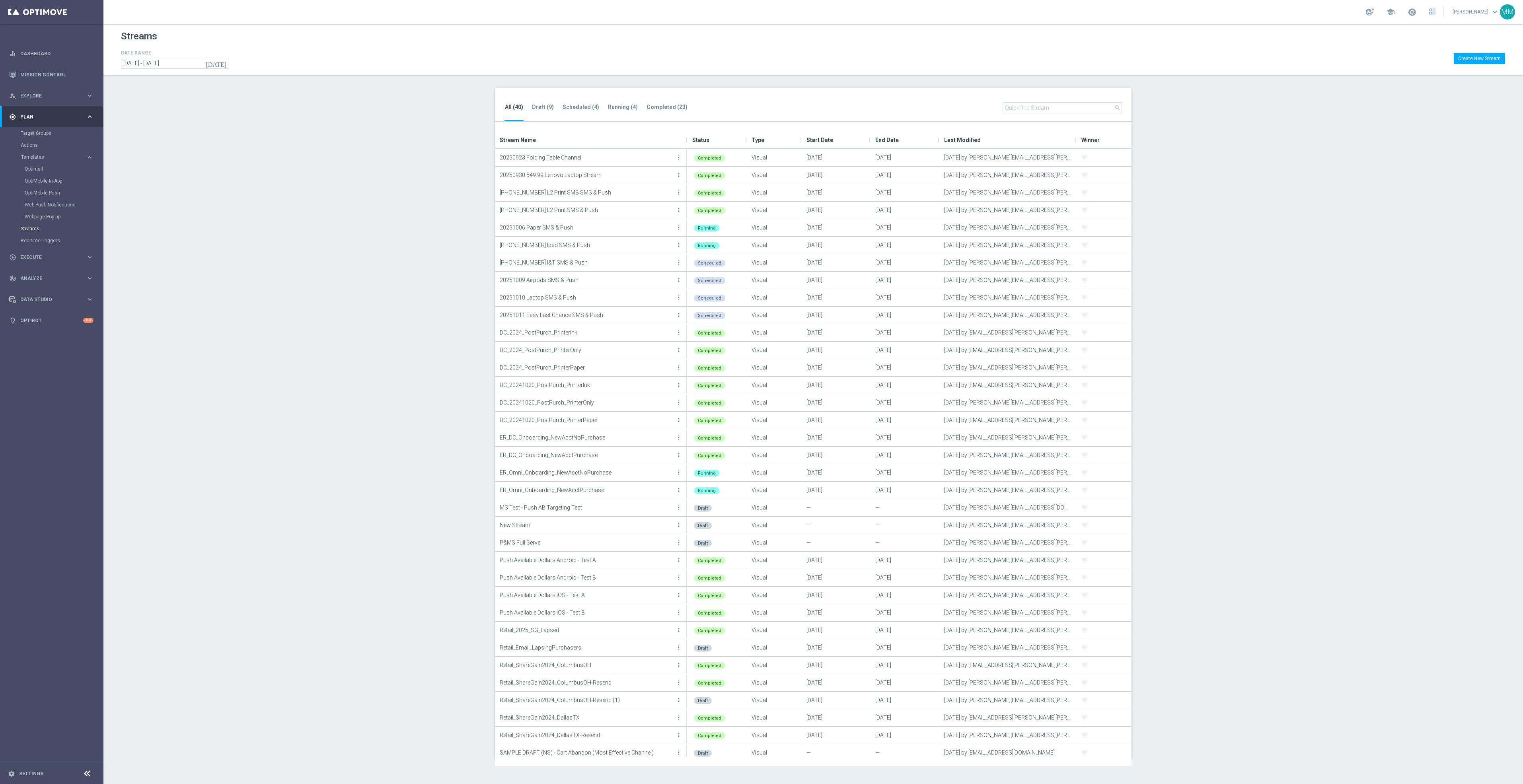
click at [41, 770] on footer "settings Settings" at bounding box center [52, 773] width 103 height 21
drag, startPoint x: 22, startPoint y: 772, endPoint x: 71, endPoint y: 761, distance: 50.2
click at [22, 772] on link "Settings" at bounding box center [31, 774] width 24 height 5
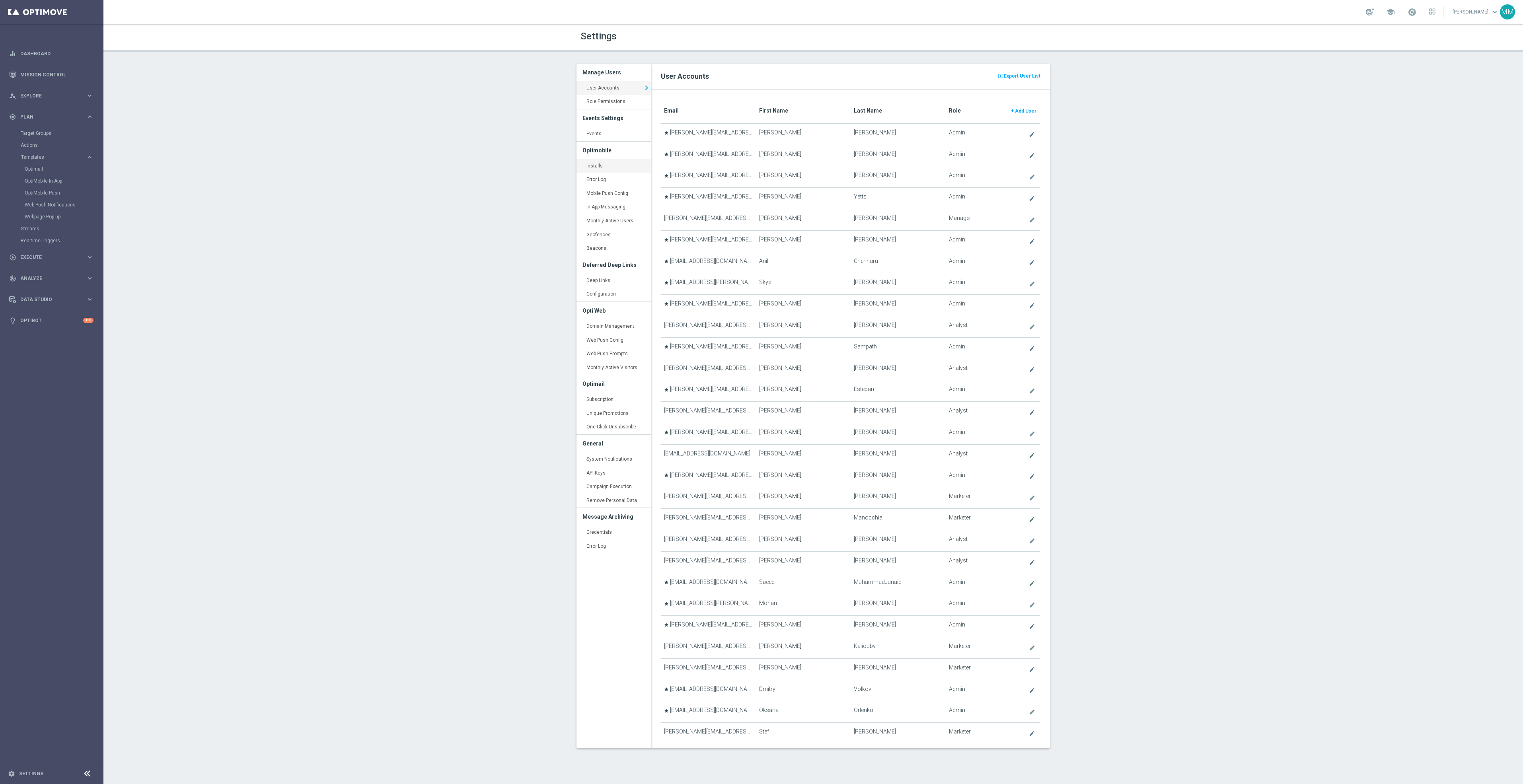
click at [599, 164] on link "Installs keyboard_arrow_right" at bounding box center [614, 166] width 75 height 14
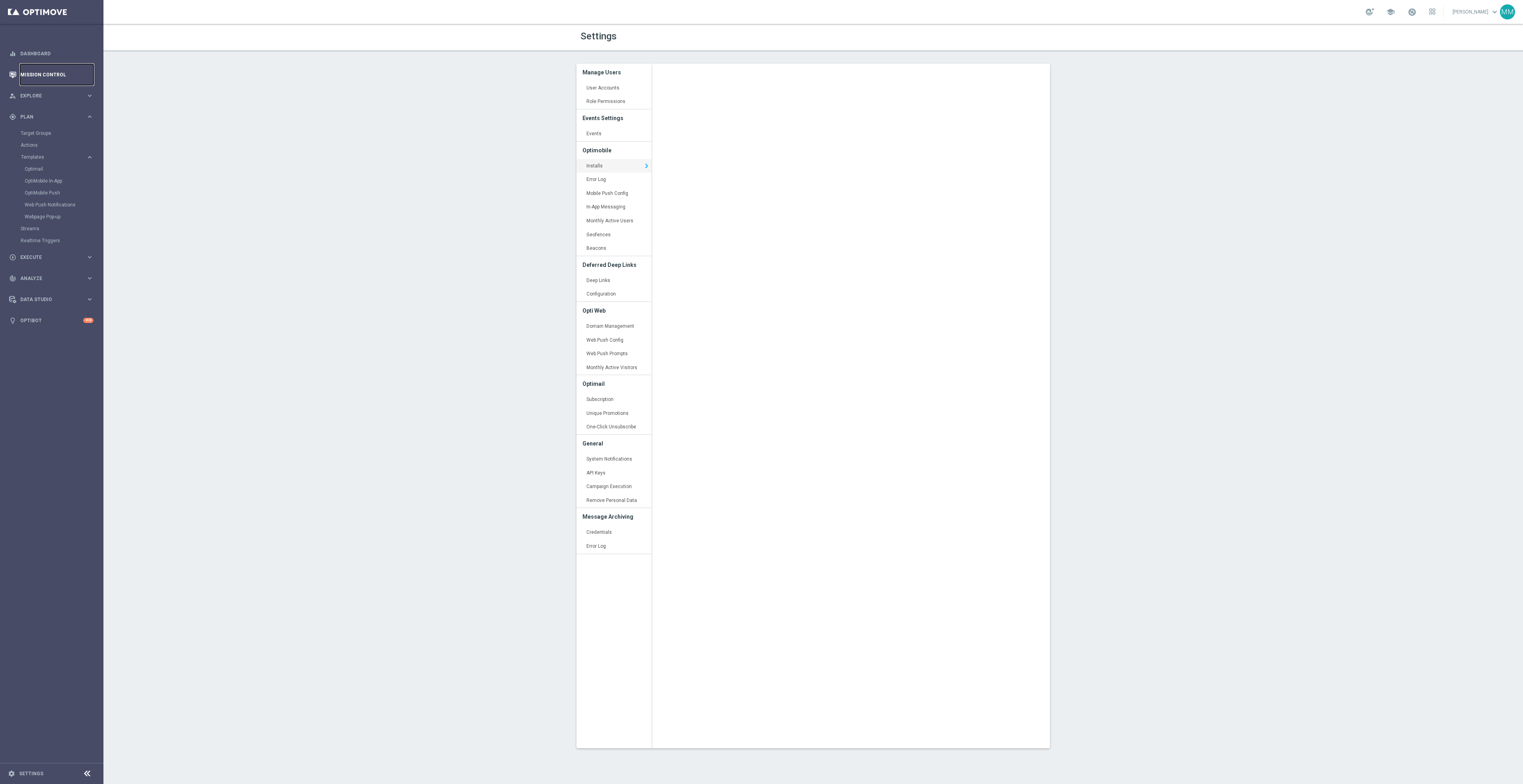
click at [71, 80] on link "Mission Control" at bounding box center [57, 74] width 73 height 21
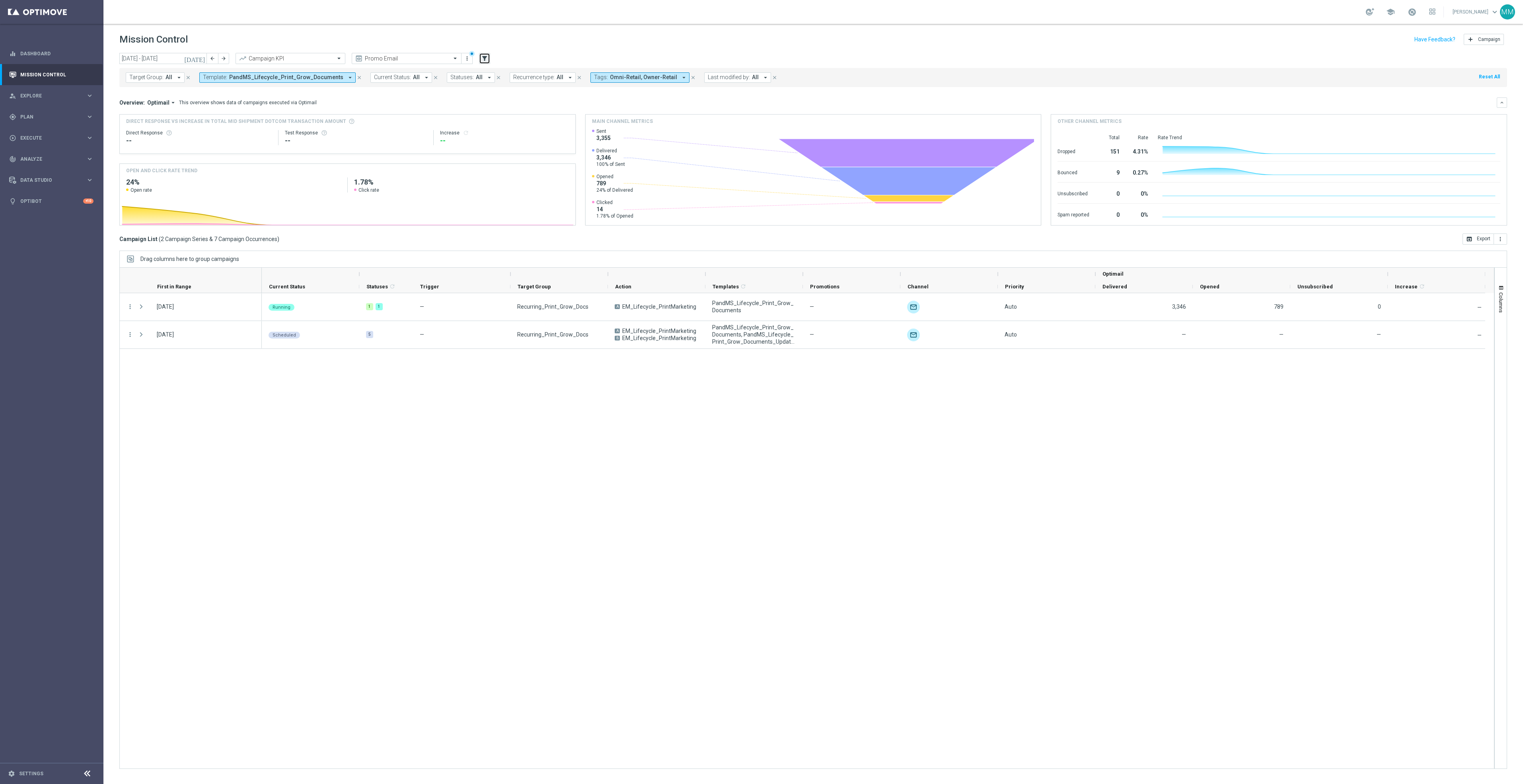
click at [487, 58] on icon "filter_alt" at bounding box center [485, 59] width 7 height 7
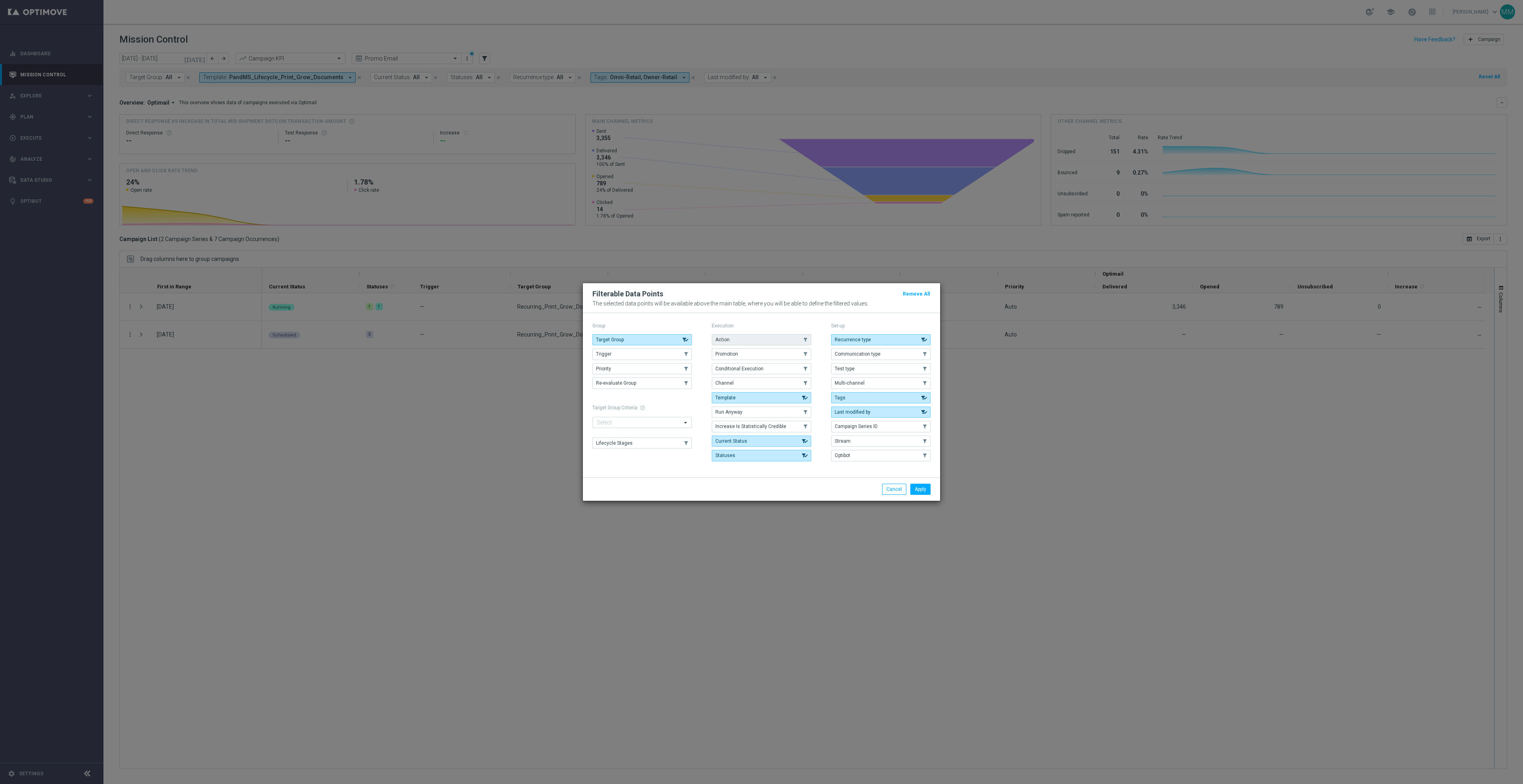
click at [785, 339] on button "Action" at bounding box center [762, 340] width 100 height 11
click at [929, 494] on button "Apply" at bounding box center [920, 489] width 20 height 11
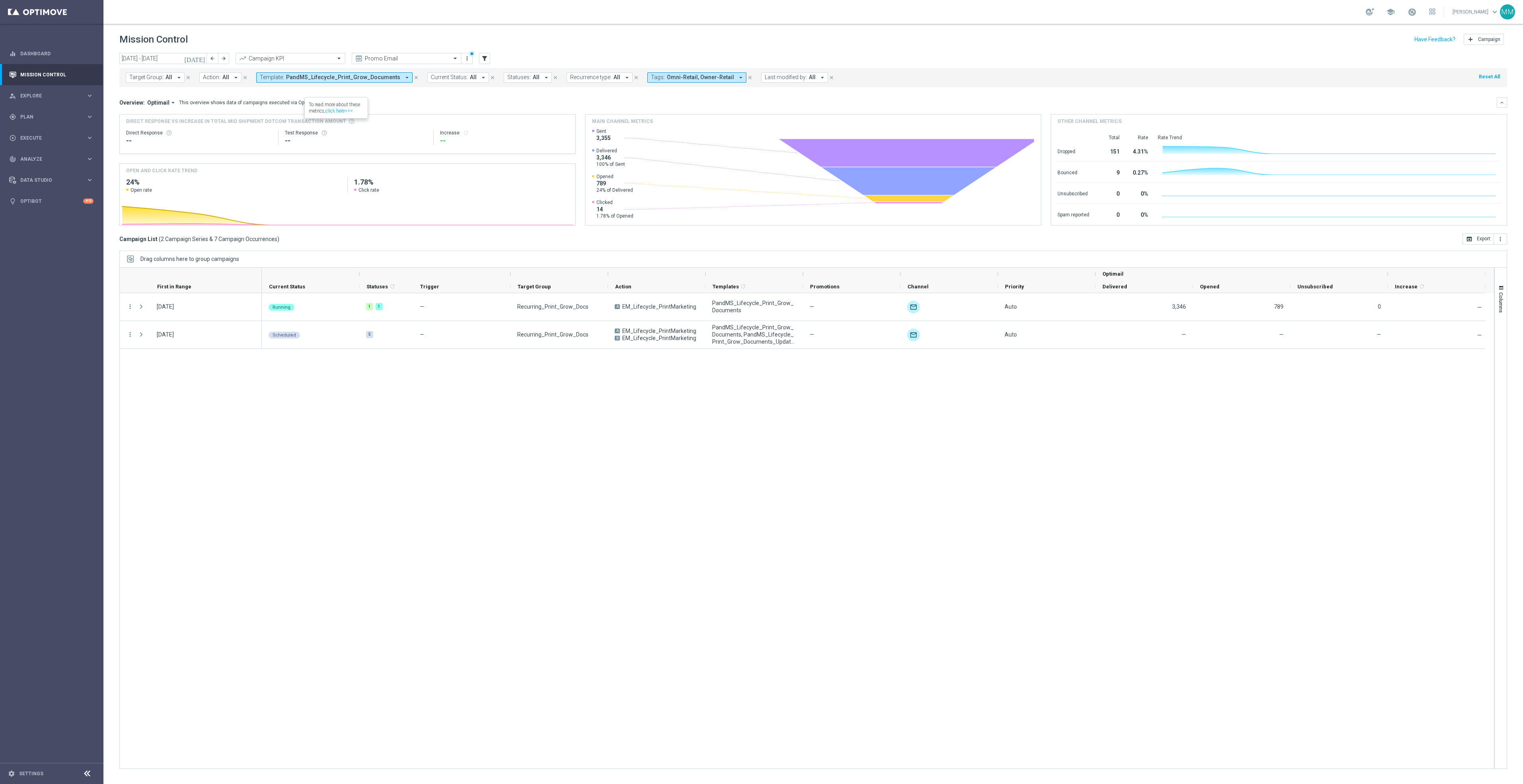
click at [413, 75] on icon "close" at bounding box center [416, 77] width 5 height 5
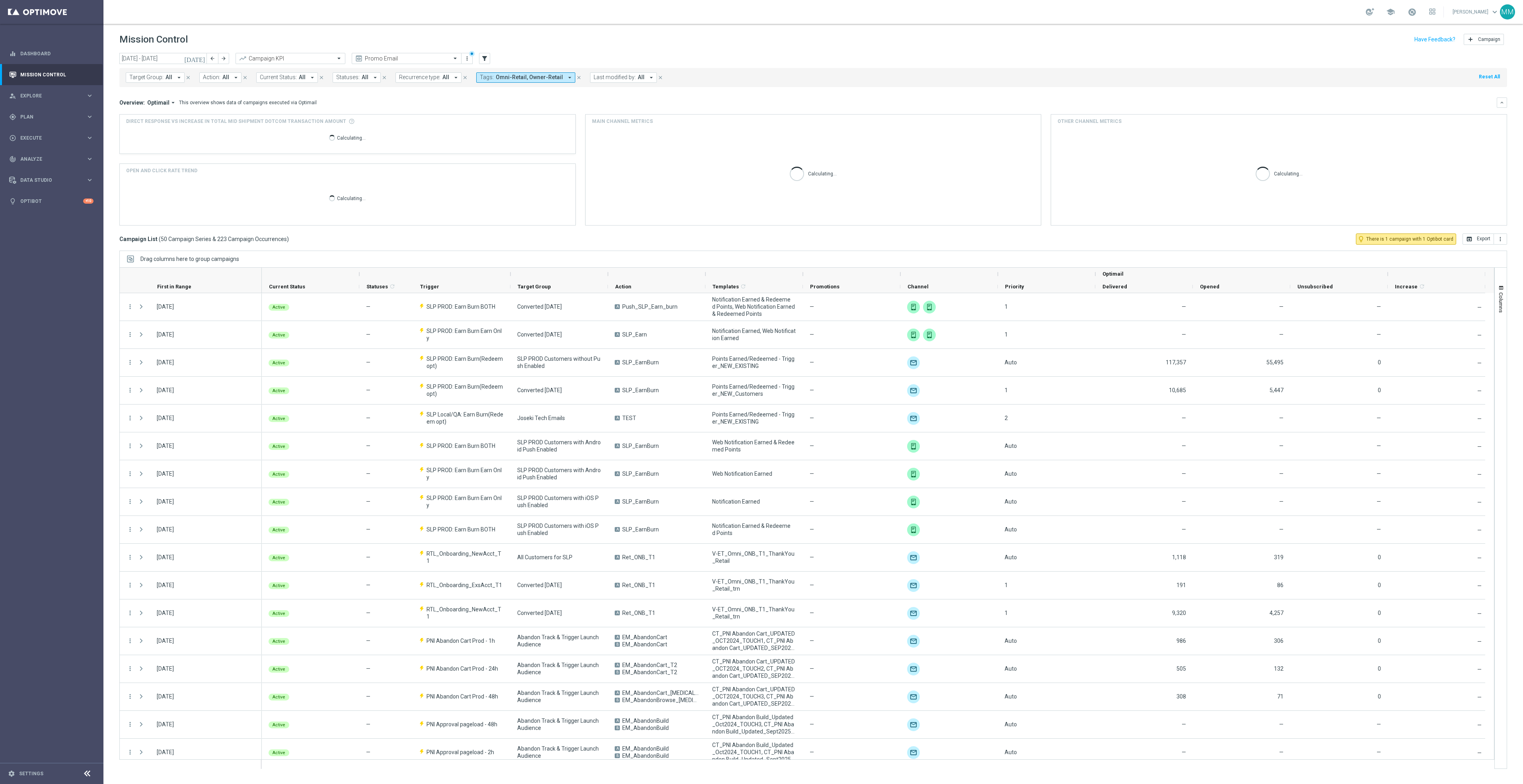
click at [232, 80] on icon "arrow_drop_down" at bounding box center [236, 77] width 7 height 7
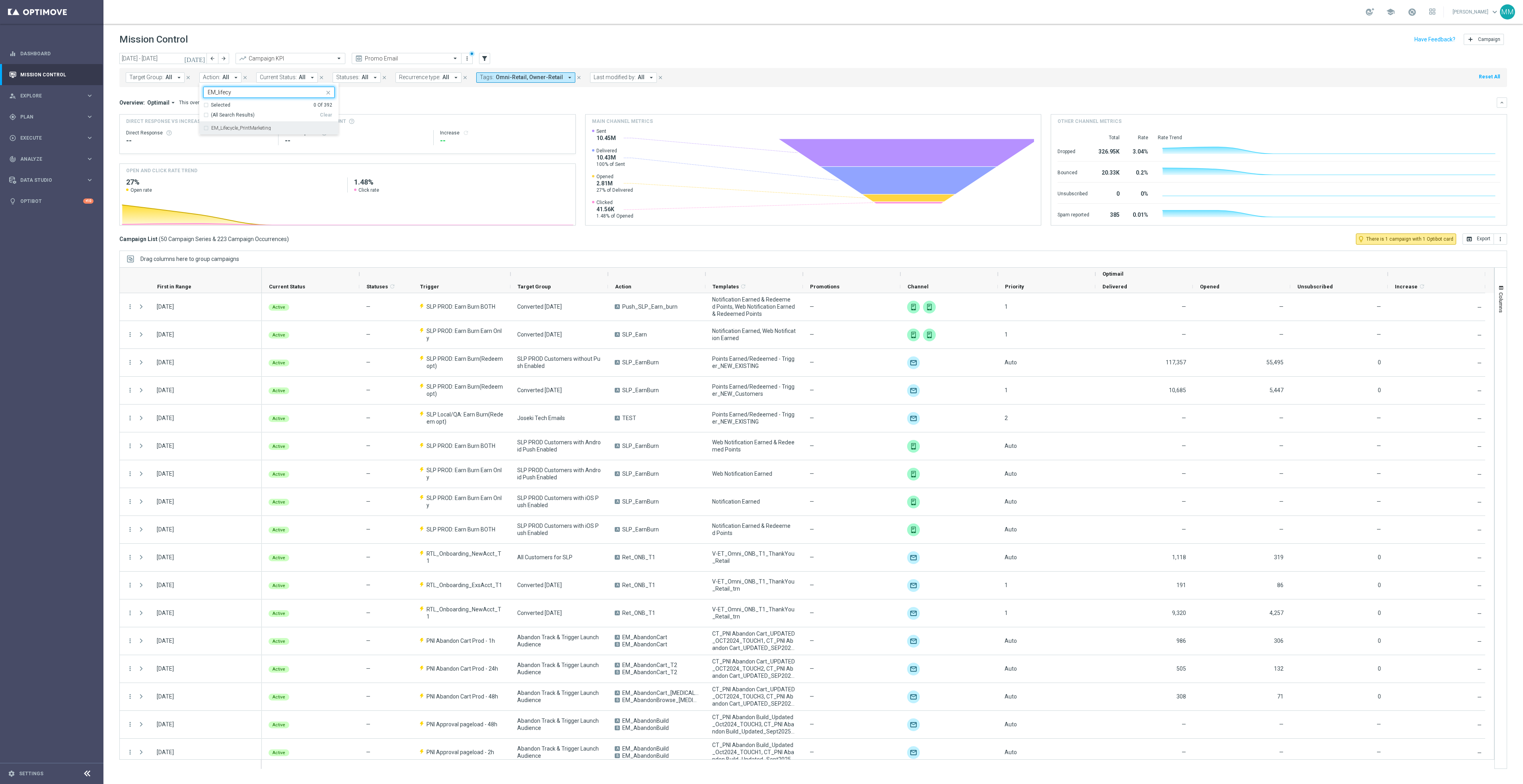
click at [276, 131] on div "EM_Lifecycle_PrintMarketing" at bounding box center [273, 128] width 124 height 5
type input "EM_lifecy"
click at [382, 92] on mini-dashboard "Overview: Optimail arrow_drop_down This overview shows data of campaigns execut…" at bounding box center [813, 160] width 1387 height 146
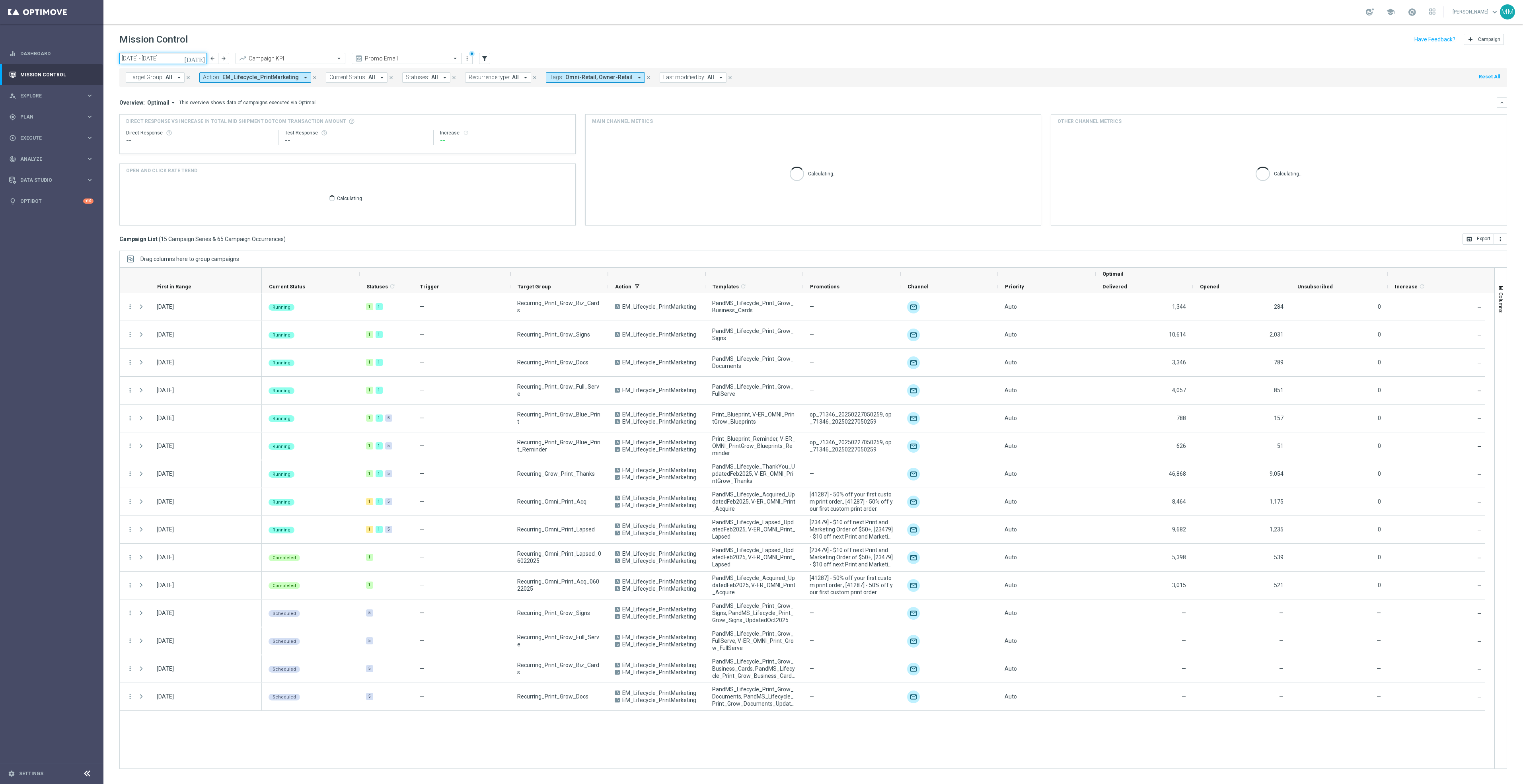
click at [176, 58] on input "[DATE] - [DATE]" at bounding box center [163, 58] width 88 height 11
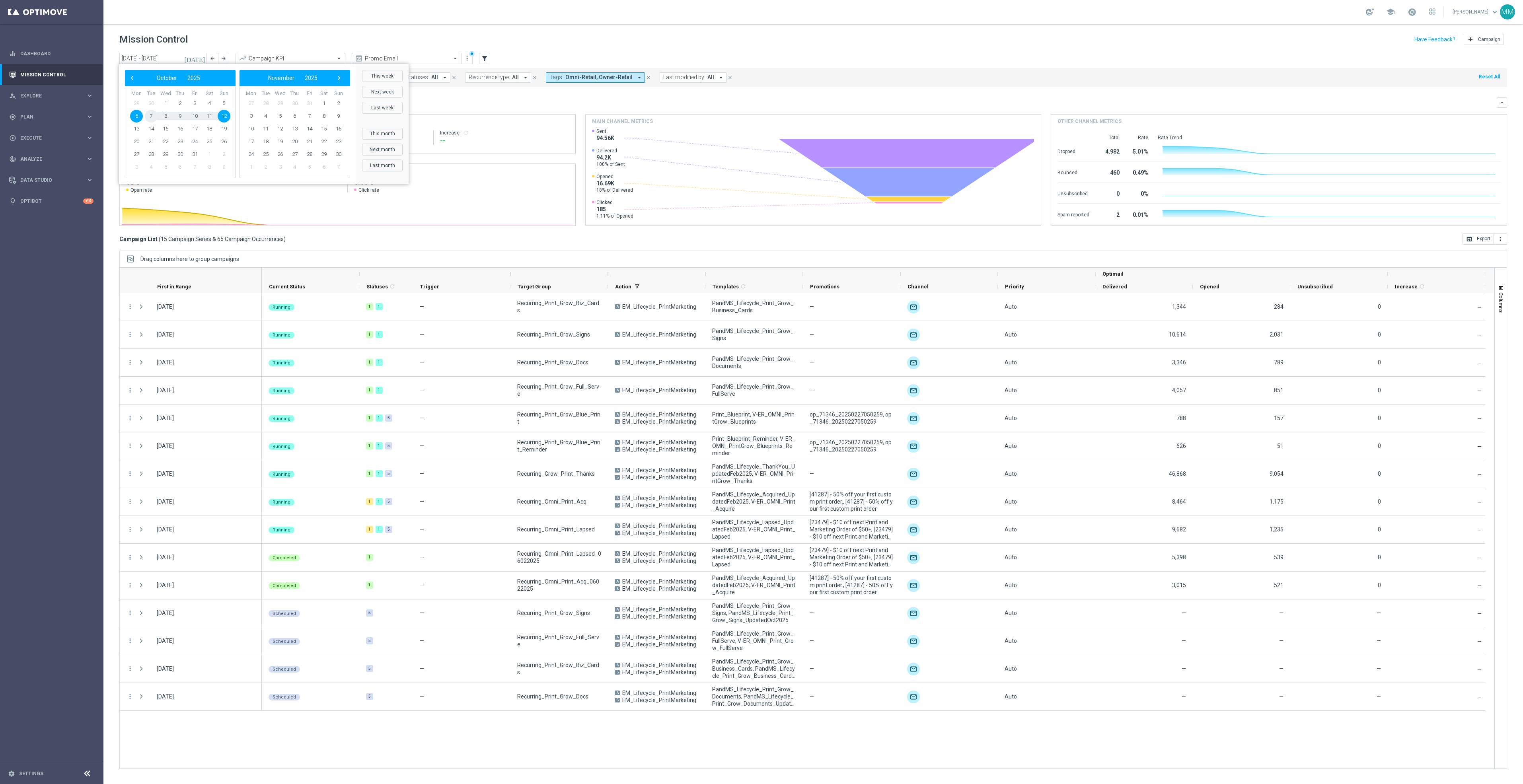
click at [151, 118] on span "7" at bounding box center [151, 116] width 13 height 13
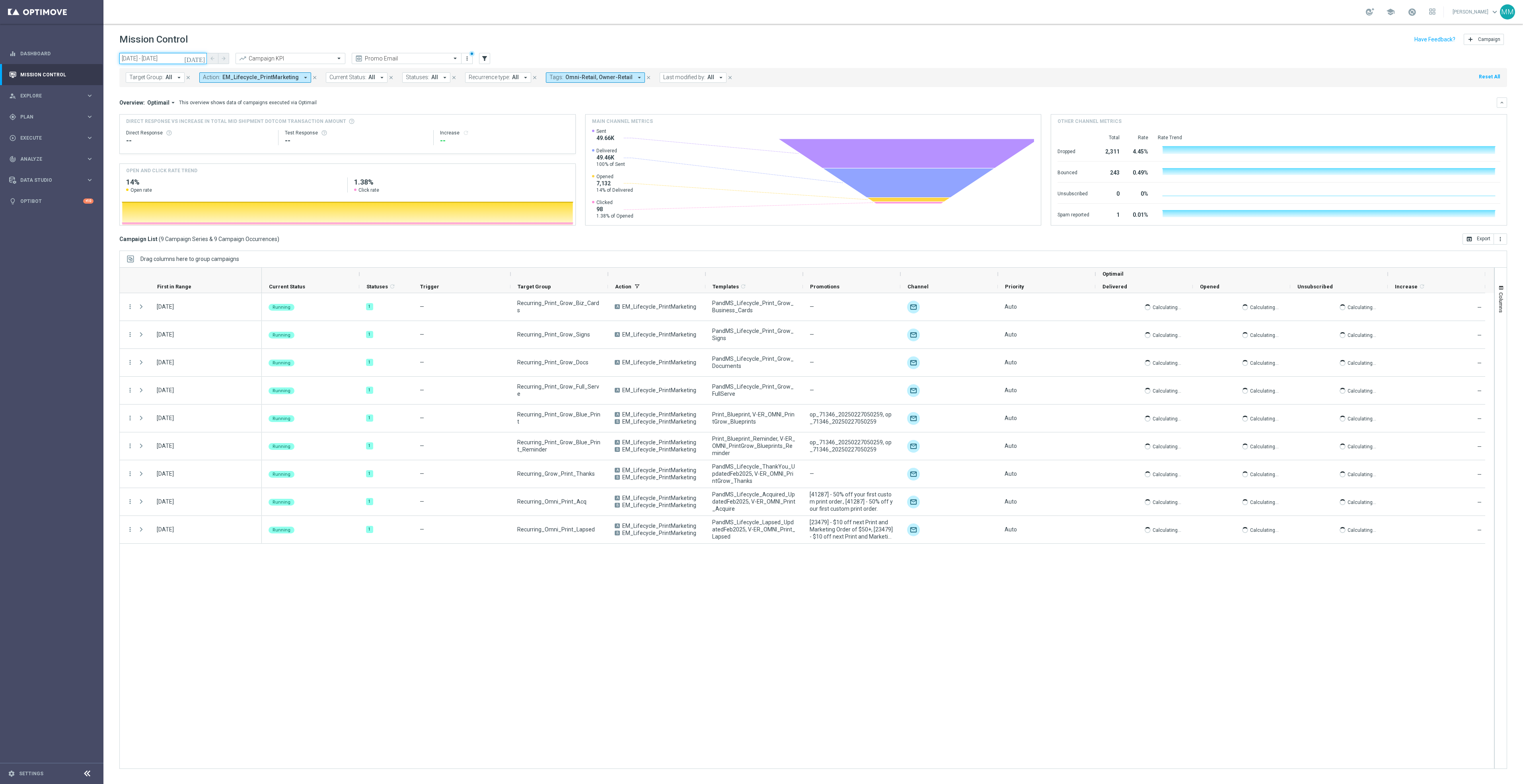
click at [184, 60] on input "[DATE] - [DATE]" at bounding box center [163, 58] width 88 height 11
click at [164, 114] on span "8" at bounding box center [165, 116] width 13 height 13
type input "[DATE] - [DATE]"
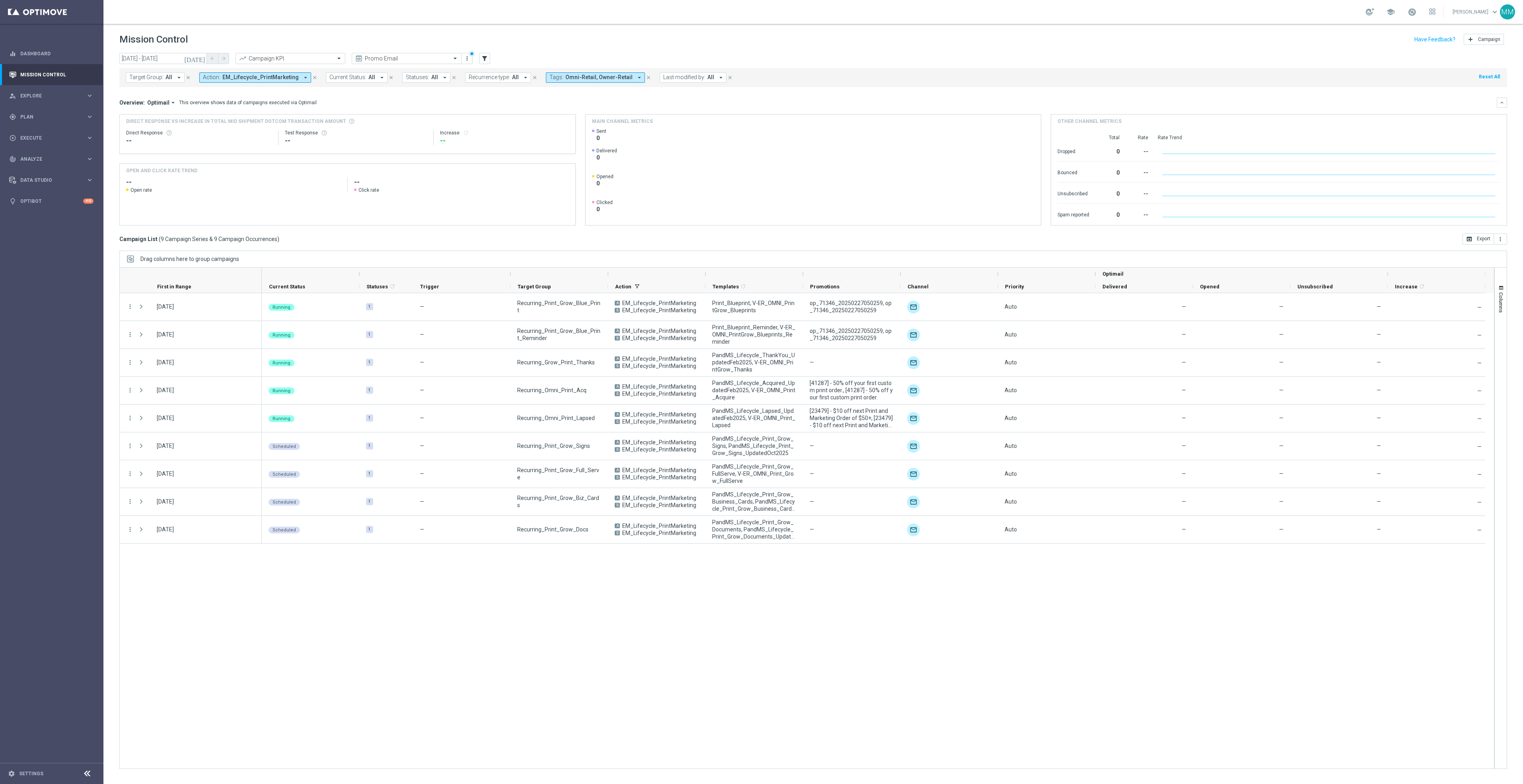
click at [1509, 295] on div "[DATE] [DATE] - [DATE] arrow_back arrow_forward Campaign KPI trending_up Promo …" at bounding box center [813, 414] width 1419 height 724
click at [1504, 293] on button "Columns" at bounding box center [1501, 299] width 12 height 43
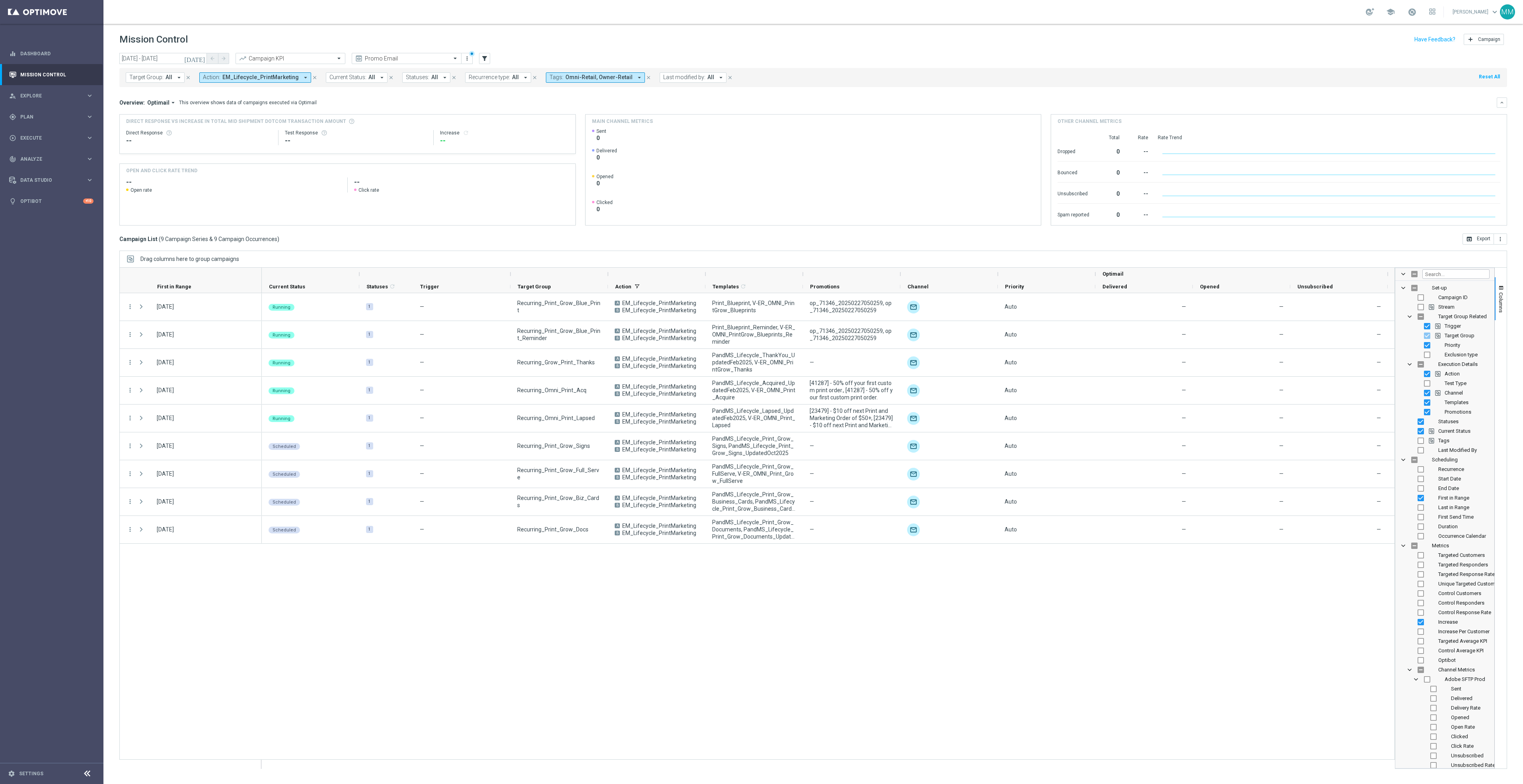
click at [1467, 453] on span "Last Modified By" at bounding box center [1458, 450] width 38 height 6
checkbox input "true"
click at [1505, 294] on button "Columns" at bounding box center [1501, 299] width 12 height 43
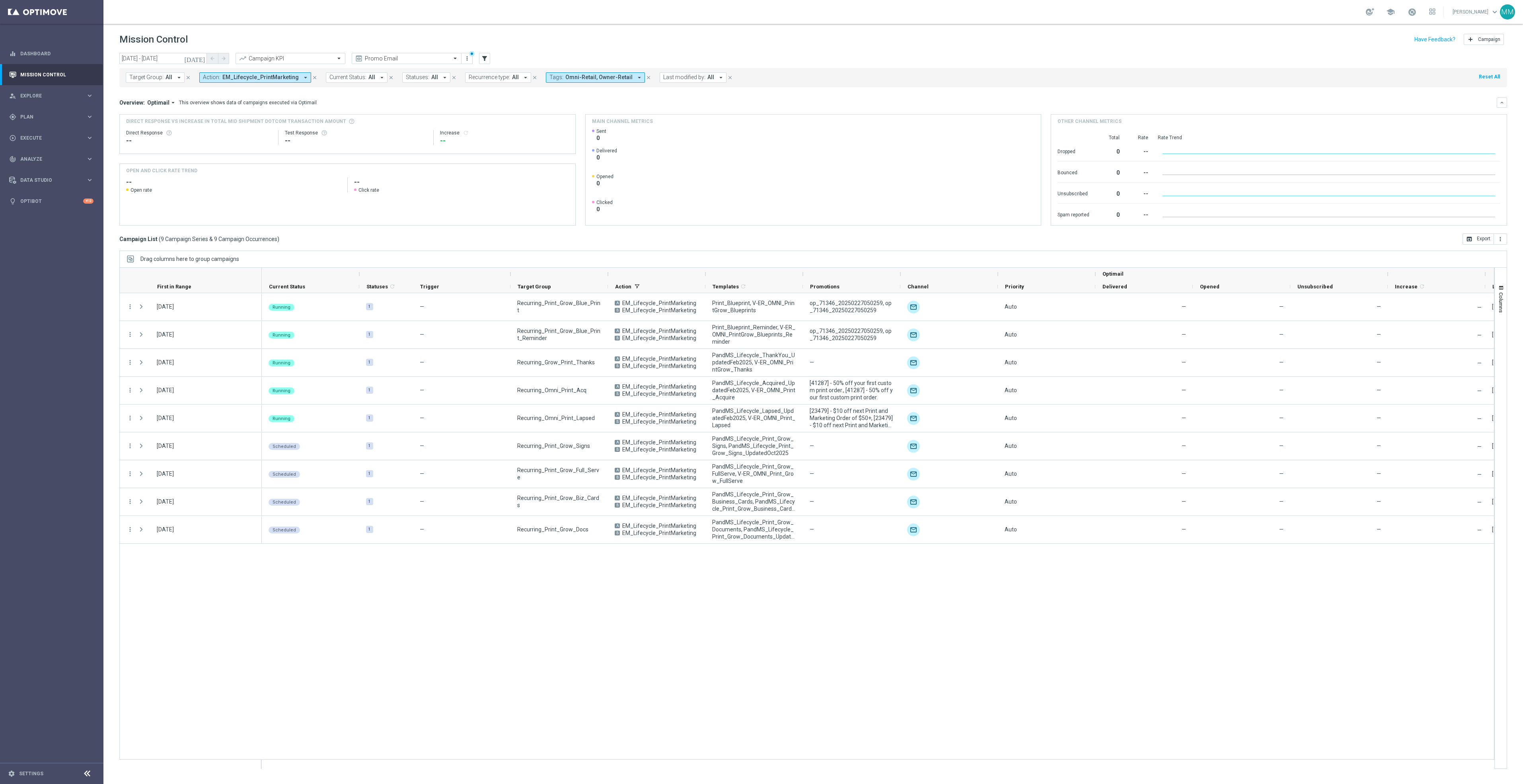
click at [1106, 708] on div "Running 1 — Recurring_Print_Grow_Blue_Print A EM_Lifecycle_PrintMarketing B EM_…" at bounding box center [878, 531] width 1232 height 476
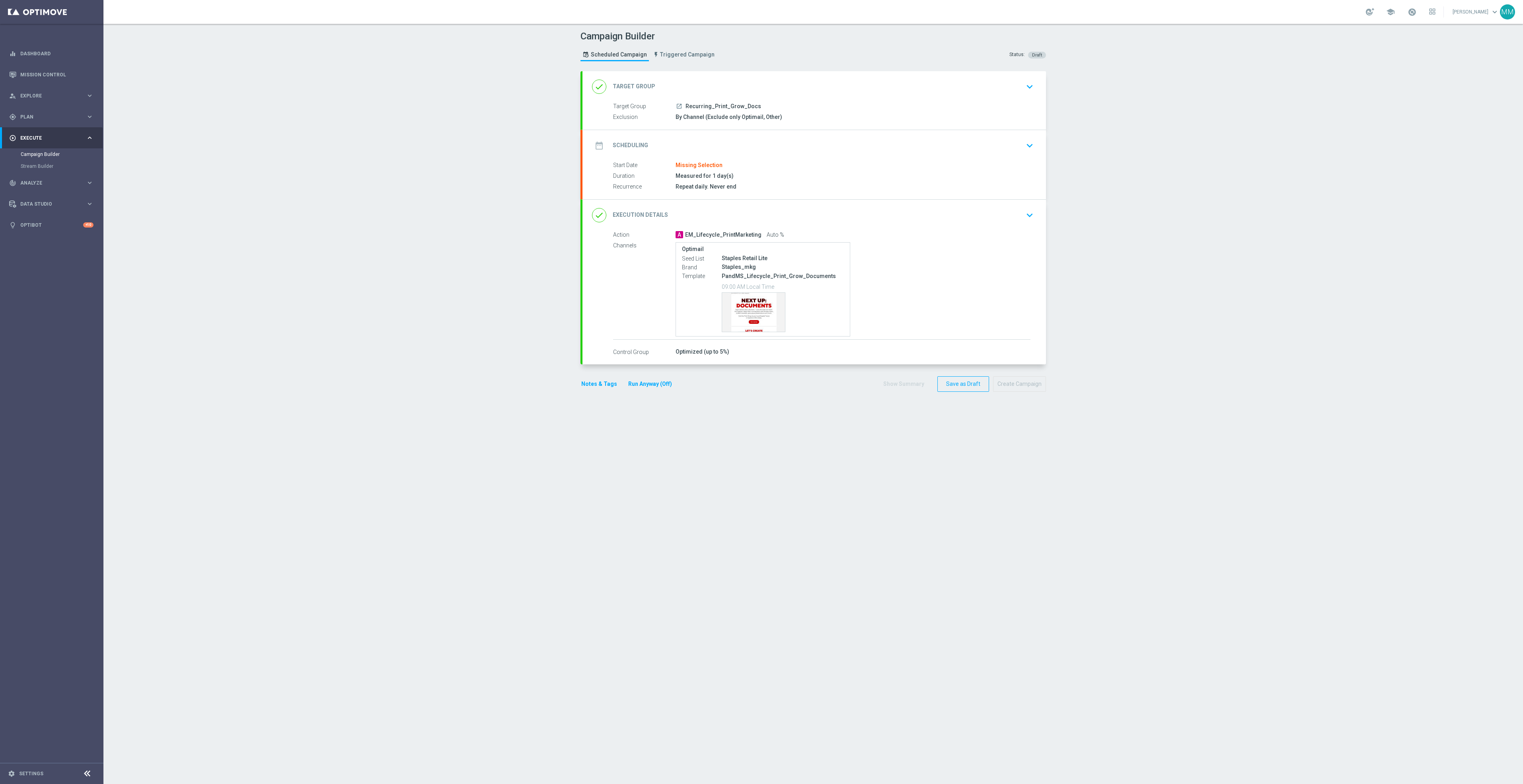
click at [845, 130] on div "date_range Scheduling keyboard_arrow_down" at bounding box center [814, 146] width 464 height 31
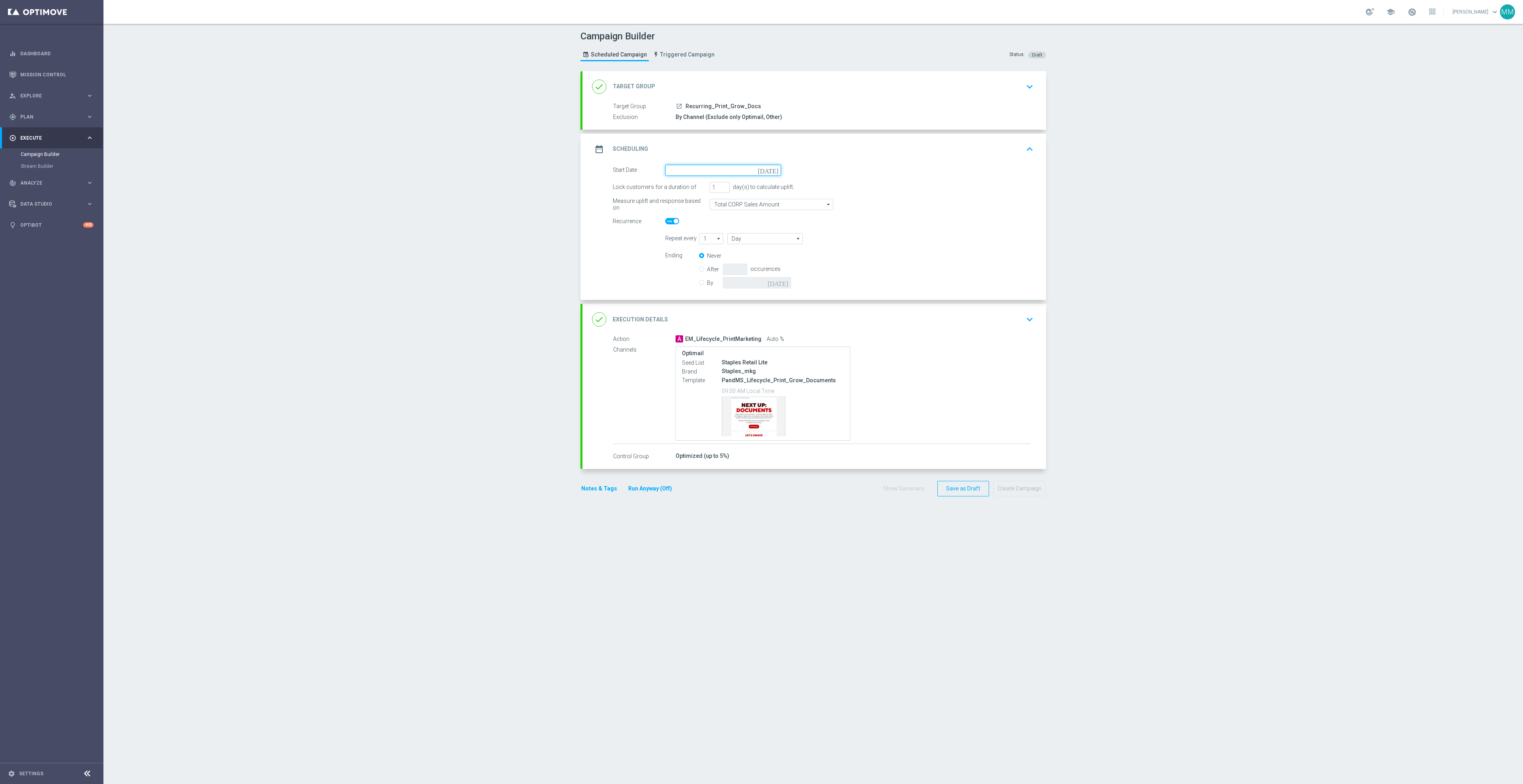
click at [735, 165] on input at bounding box center [723, 170] width 116 height 11
click at [707, 232] on span "8" at bounding box center [711, 227] width 13 height 13
type input "[DATE]"
drag, startPoint x: 941, startPoint y: 332, endPoint x: 936, endPoint y: 332, distance: 5.0
click at [941, 332] on div "done Execution Details keyboard_arrow_down" at bounding box center [814, 320] width 464 height 31
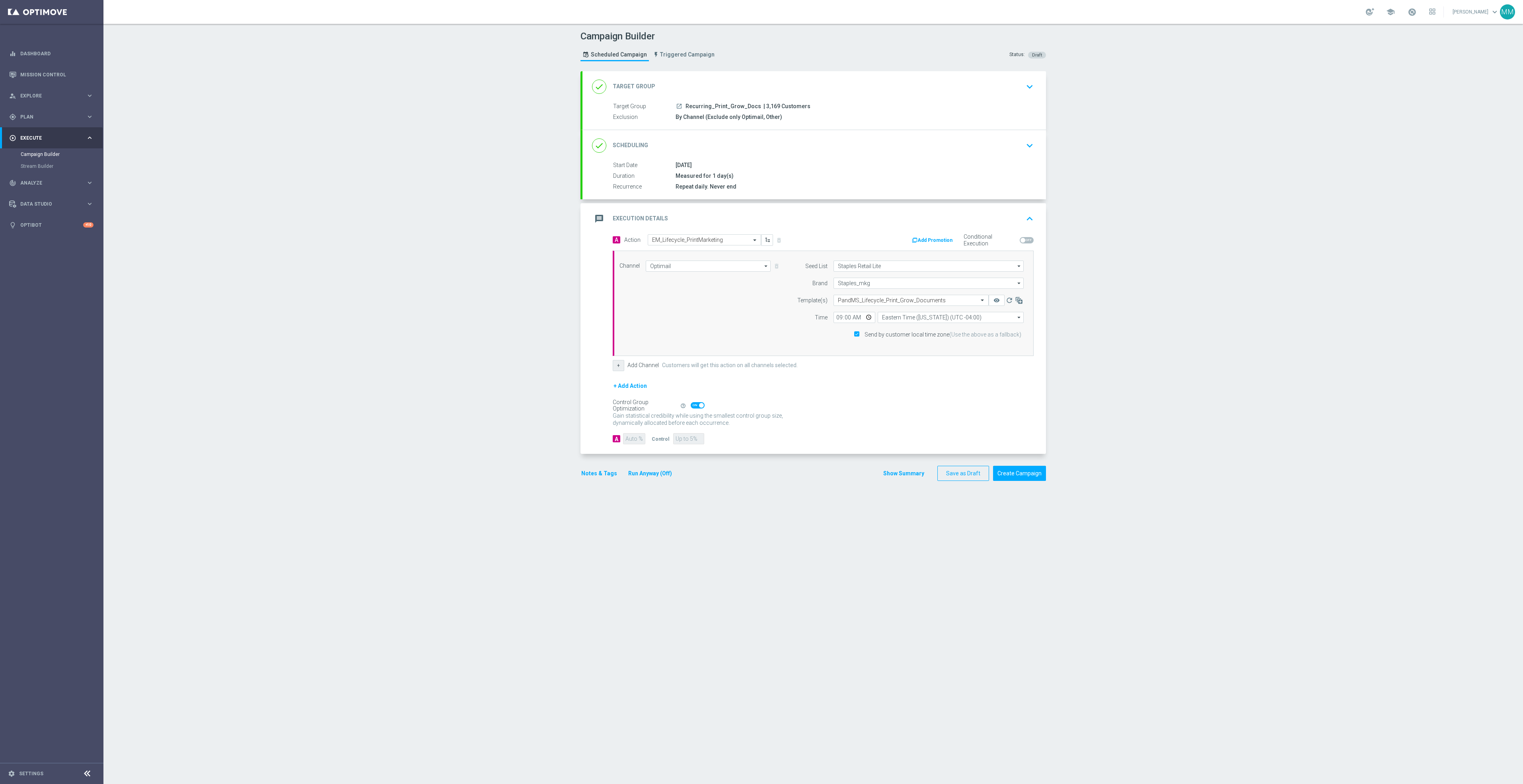
click at [615, 367] on button "+" at bounding box center [618, 365] width 11 height 11
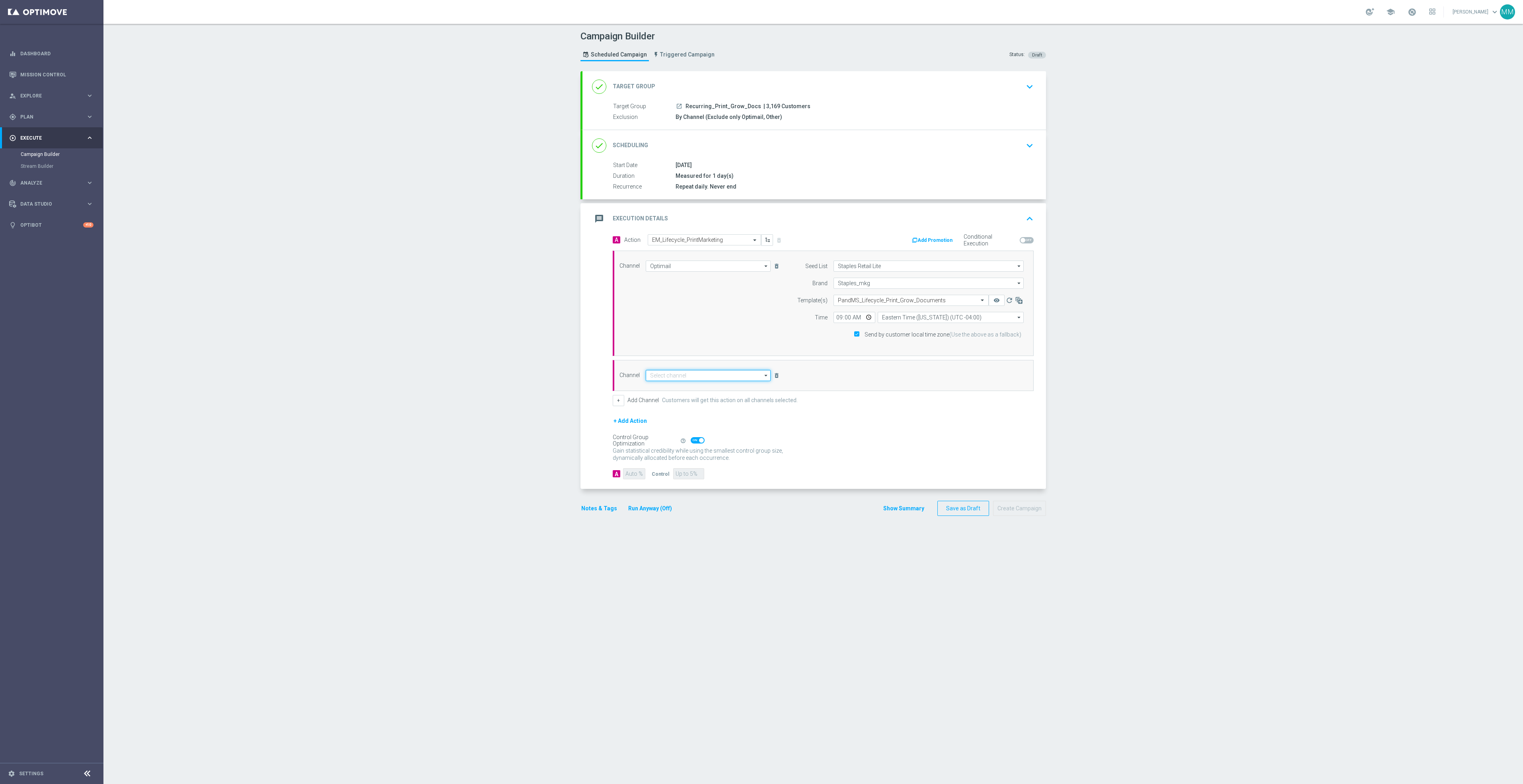
click at [691, 375] on input at bounding box center [708, 376] width 125 height 11
click at [774, 380] on button "delete_forever" at bounding box center [776, 376] width 8 height 10
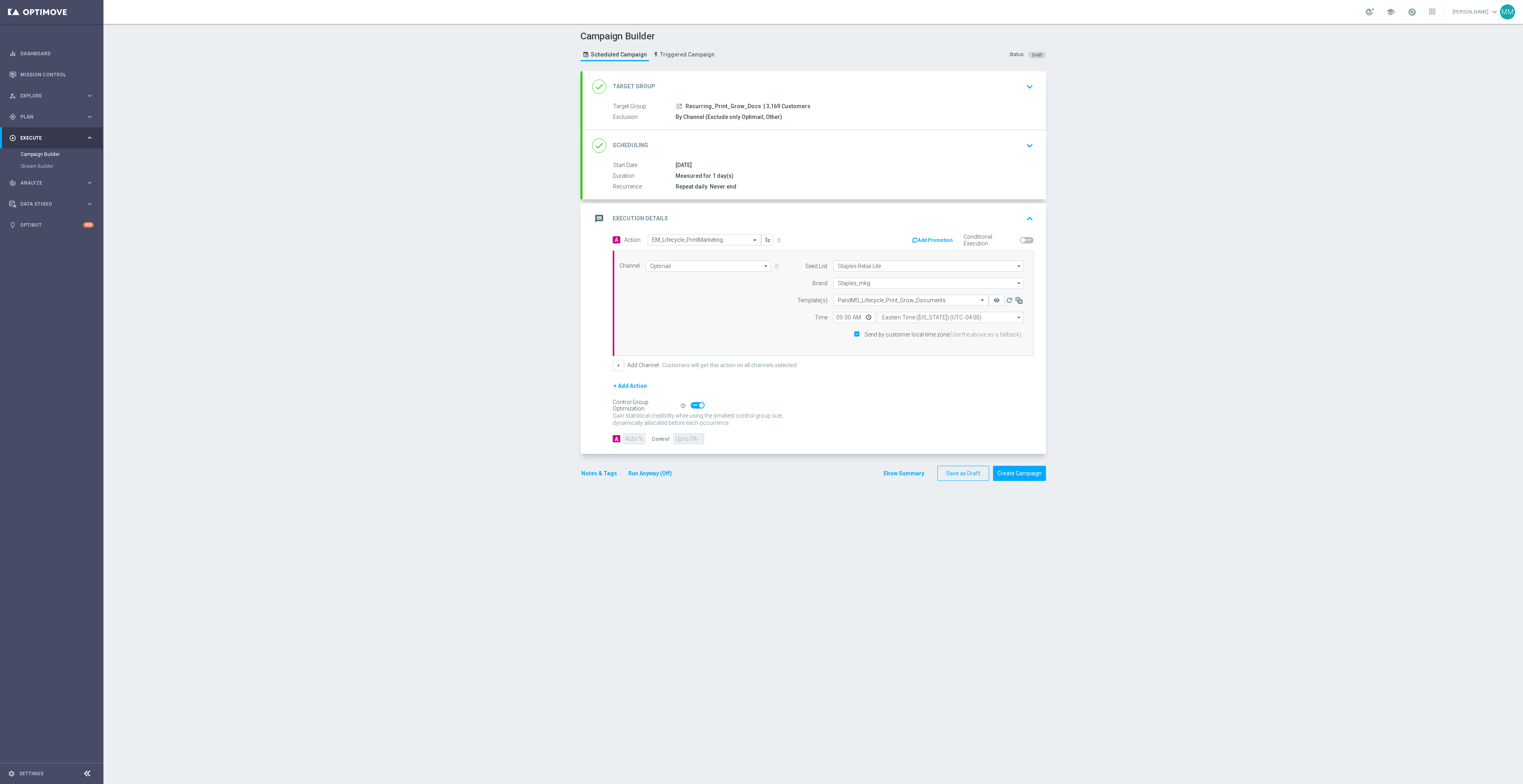
click at [623, 388] on button "+ Add Action" at bounding box center [630, 386] width 35 height 10
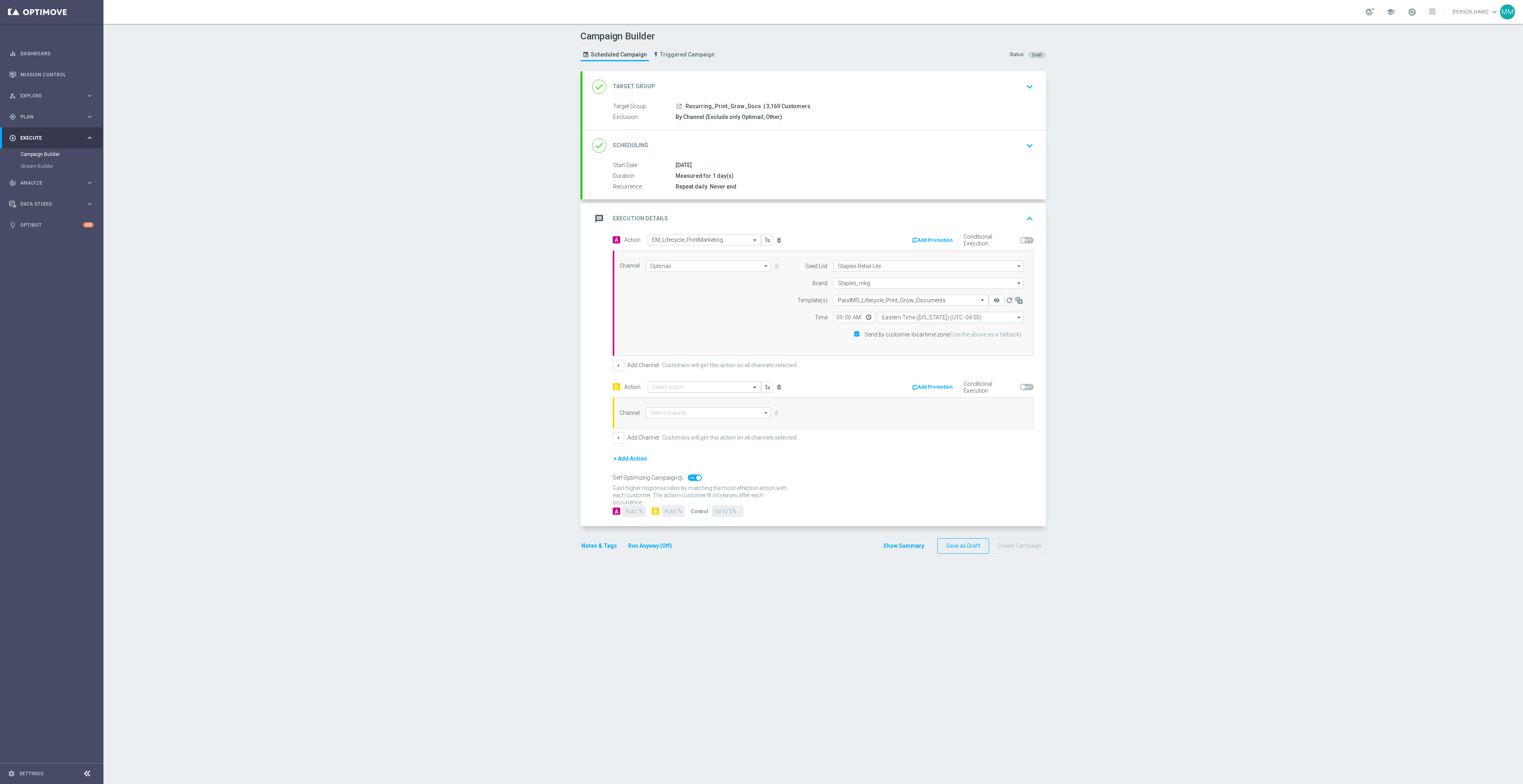
click at [657, 391] on input "text" at bounding box center [696, 387] width 89 height 7
type input "em_life"
click at [671, 402] on label "EM_Lifecycle_PrintMarketing" at bounding box center [681, 401] width 59 height 7
click at [674, 411] on input at bounding box center [708, 413] width 125 height 11
click at [676, 424] on div "Optimail" at bounding box center [704, 424] width 118 height 11
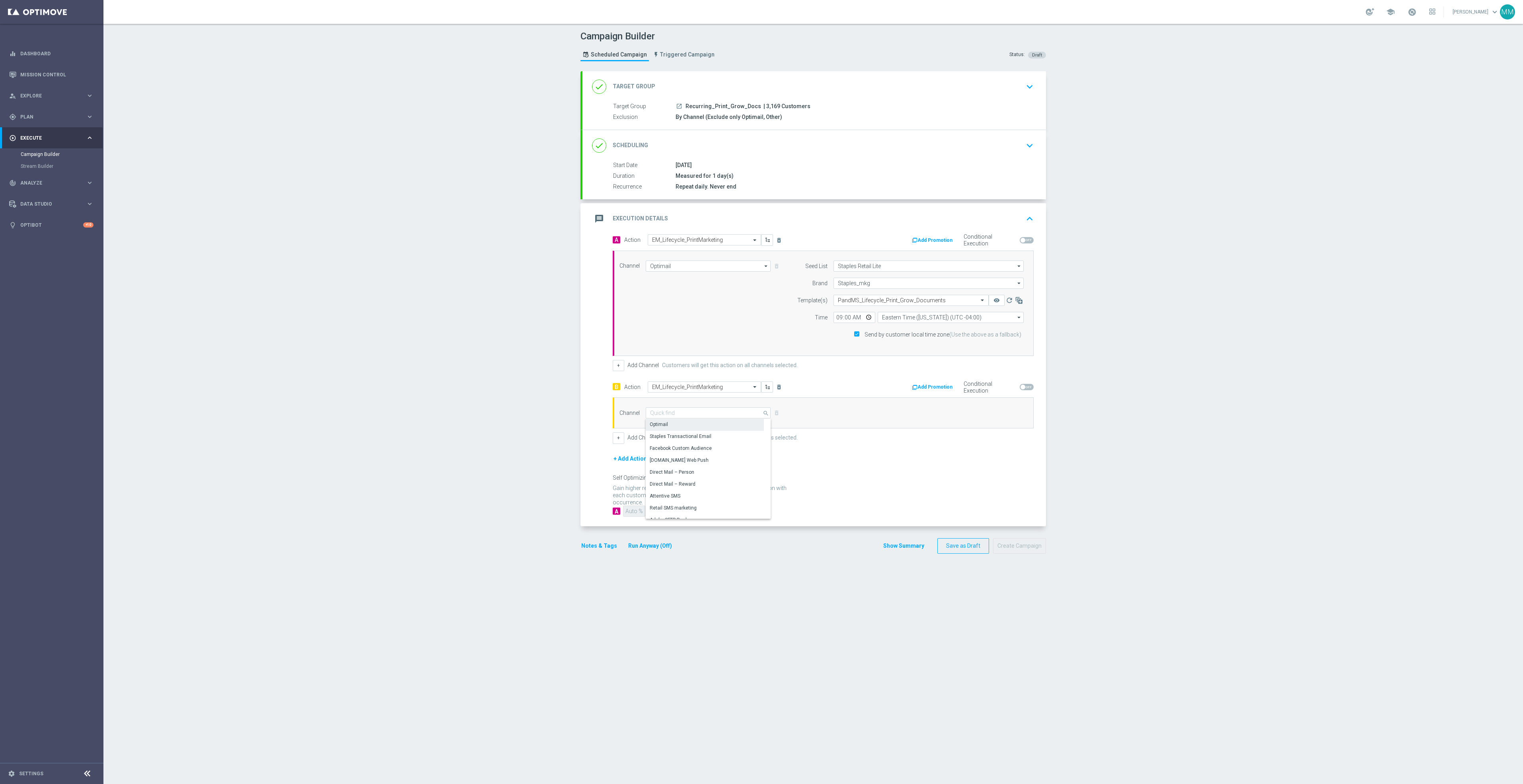
type input "Optimail"
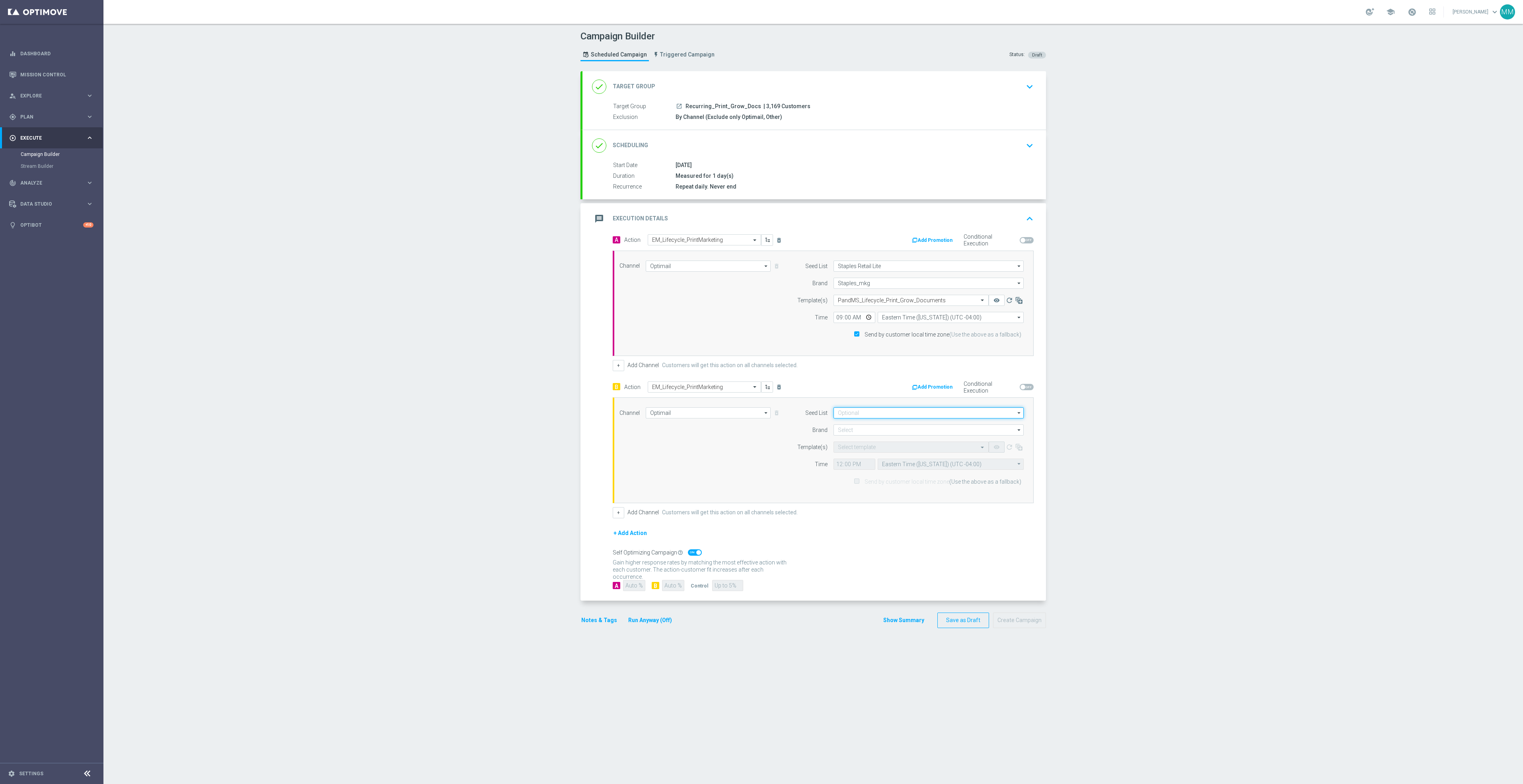
click at [833, 415] on input at bounding box center [928, 413] width 190 height 11
click at [882, 471] on div "Staples Retail Lite" at bounding box center [929, 466] width 191 height 11
click at [717, 437] on div "Channel Optimail Optimail arrow_drop_down Show Selected 0 of NaN Optimail" at bounding box center [822, 450] width 416 height 86
type input "Staples Retail Lite"
click at [870, 433] on input at bounding box center [928, 430] width 190 height 11
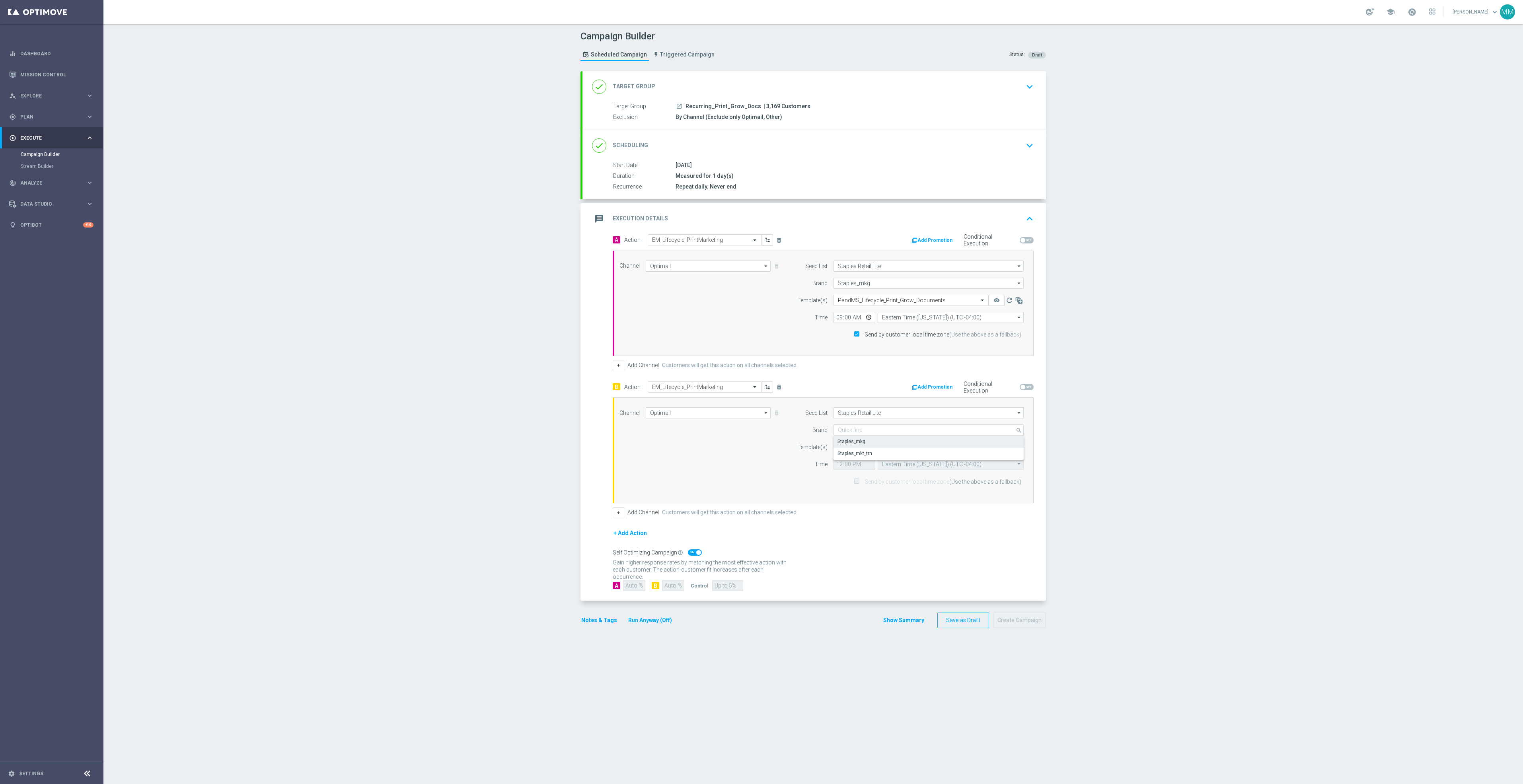
click at [869, 444] on div "Staples_mkg" at bounding box center [929, 441] width 191 height 11
type input "Staples_mkg"
click at [844, 450] on input "text" at bounding box center [903, 447] width 131 height 7
paste input "PandMS_Lifecycle_Print_Grow_Documents"
click at [893, 471] on div "PandMS_Lifecycle_Print_Grow_Documents_UpdatedOct2025" at bounding box center [911, 473] width 146 height 13
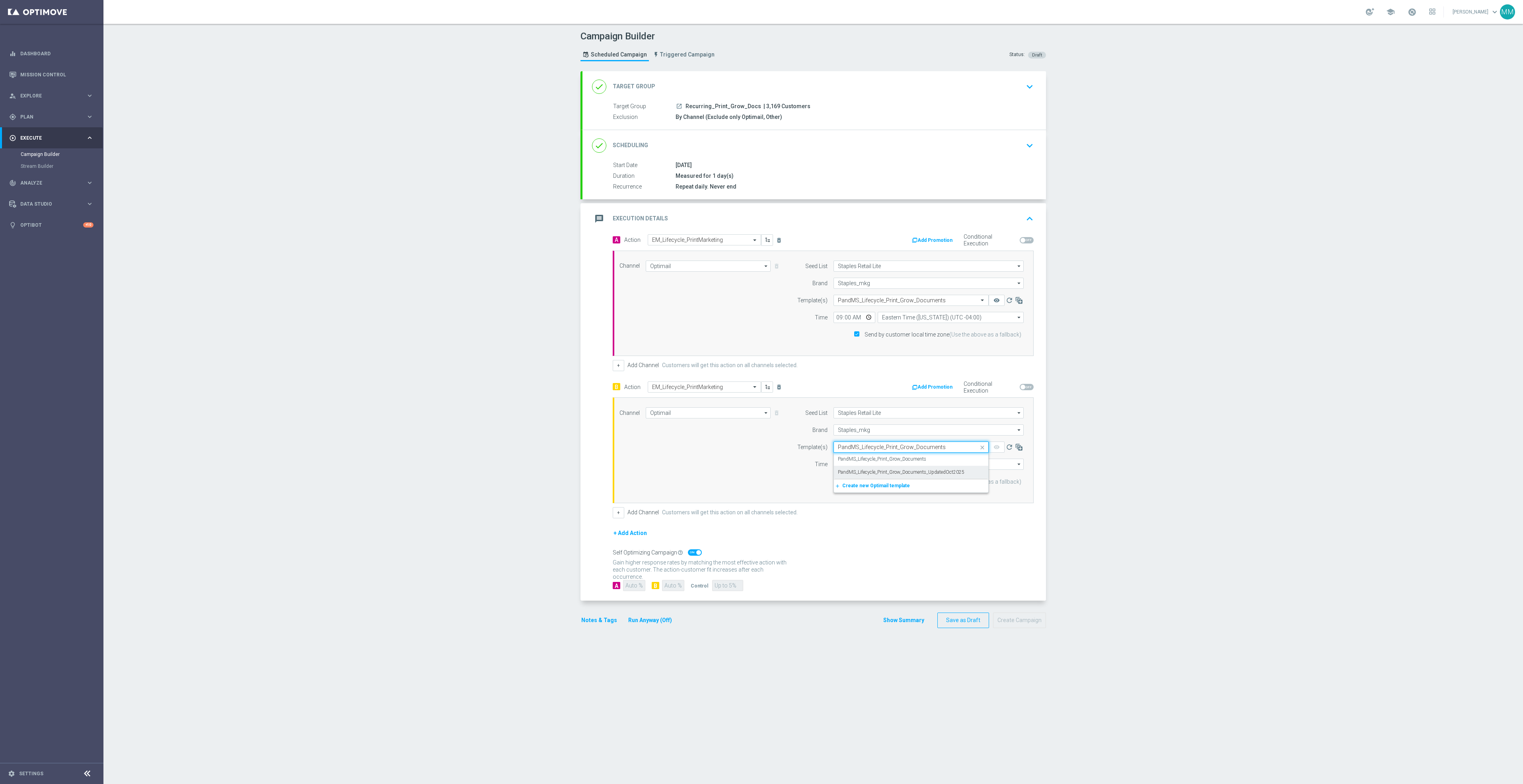
type input "PandMS_Lifecycle_Print_Grow_Documents"
click at [862, 467] on input "12:00" at bounding box center [854, 464] width 42 height 11
type input "09:00"
drag, startPoint x: 756, startPoint y: 477, endPoint x: 803, endPoint y: 488, distance: 48.3
click at [756, 477] on div "Channel Optimail Optimail arrow_drop_down Show Selected 1 of 30 Optimail" at bounding box center [822, 450] width 416 height 86
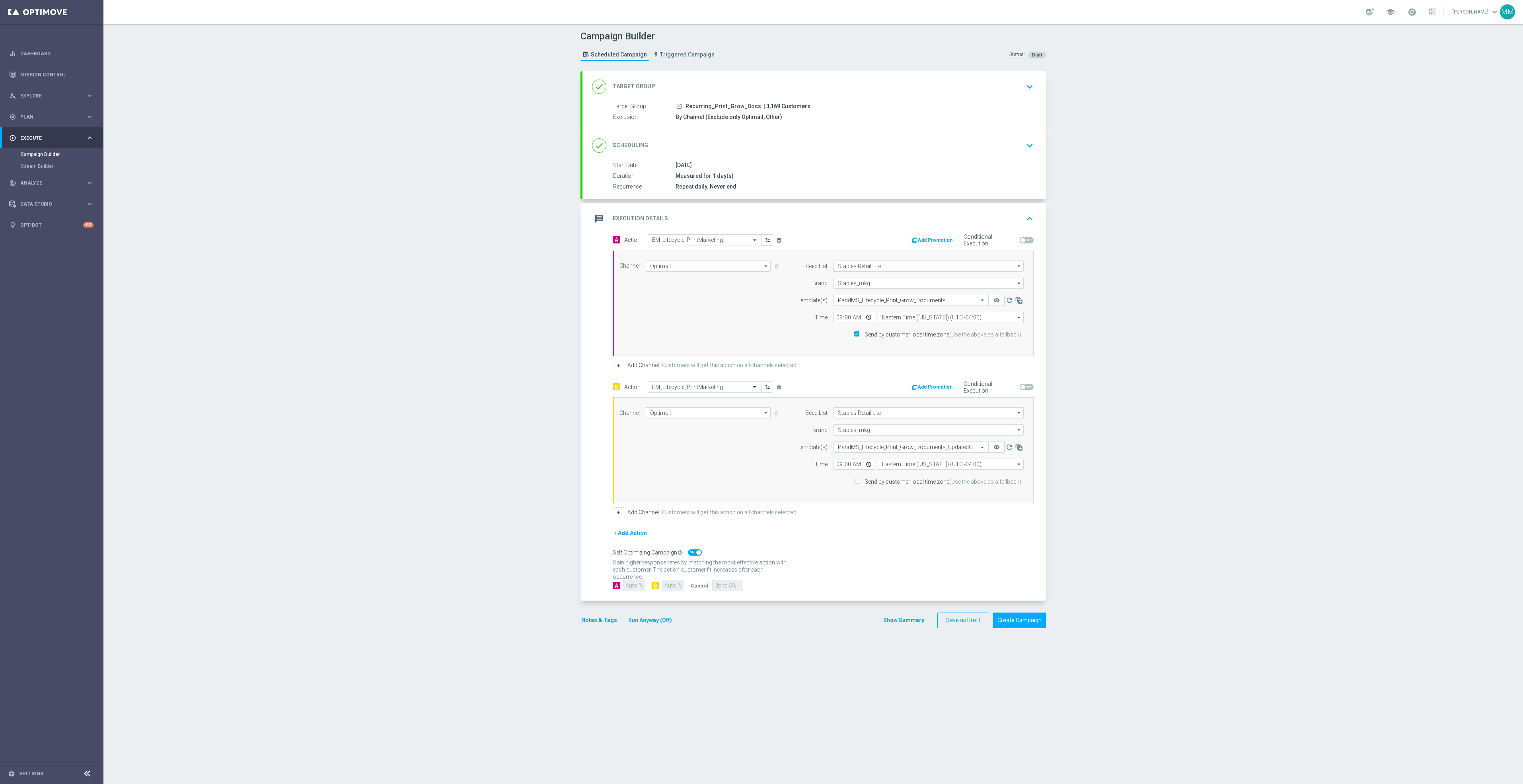
click at [862, 485] on label "Send by customer local time zone (Use the above as a fallback)" at bounding box center [942, 482] width 160 height 7
click at [859, 485] on input "Send by customer local time zone (Use the above as a fallback)" at bounding box center [856, 482] width 5 height 5
checkbox input "true"
click at [1014, 623] on button "Create Campaign" at bounding box center [1019, 620] width 53 height 16
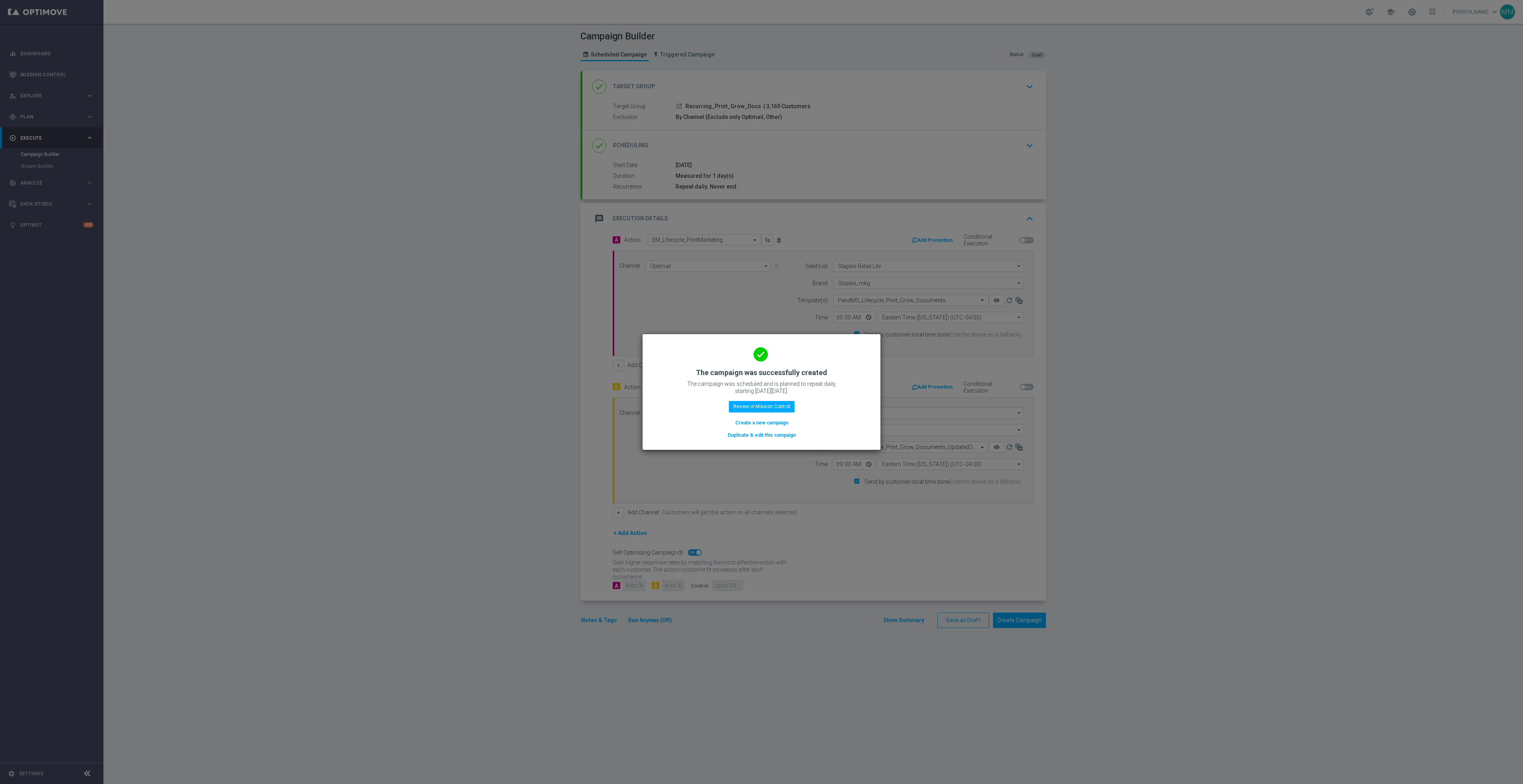
drag, startPoint x: 234, startPoint y: 204, endPoint x: 227, endPoint y: 140, distance: 64.4
click at [234, 204] on modal-container "done The campaign was successfully created The campaign was scheduled and is pl…" at bounding box center [761, 392] width 1523 height 784
